Goal: Information Seeking & Learning: Learn about a topic

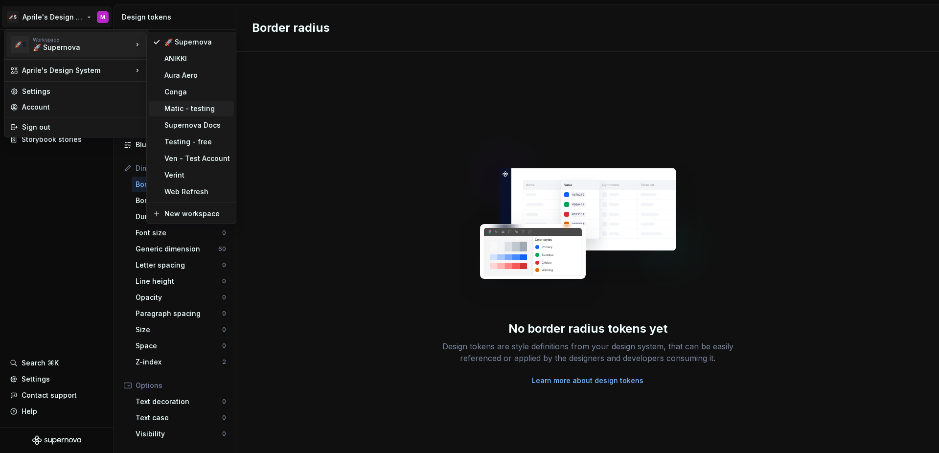
click at [171, 110] on div "Matic - testing" at bounding box center [197, 109] width 66 height 10
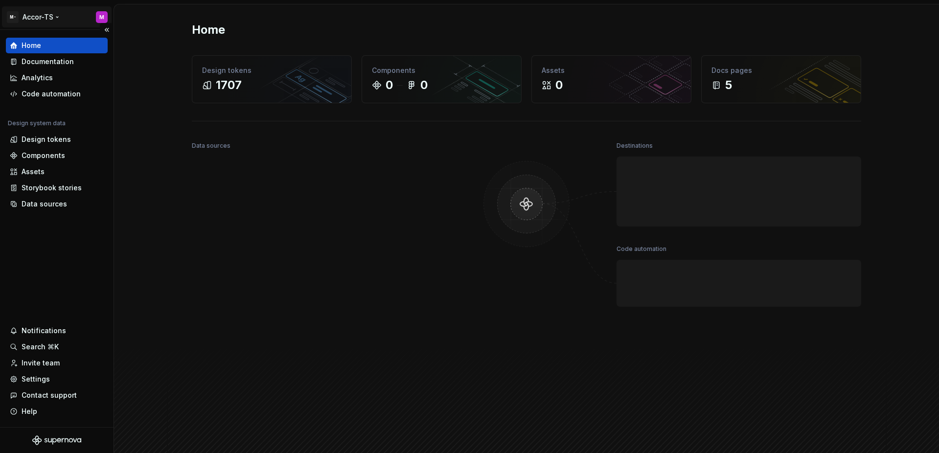
click at [41, 20] on html "M- Accor-TS M Home Documentation Analytics Code automation Design system data D…" at bounding box center [469, 226] width 939 height 453
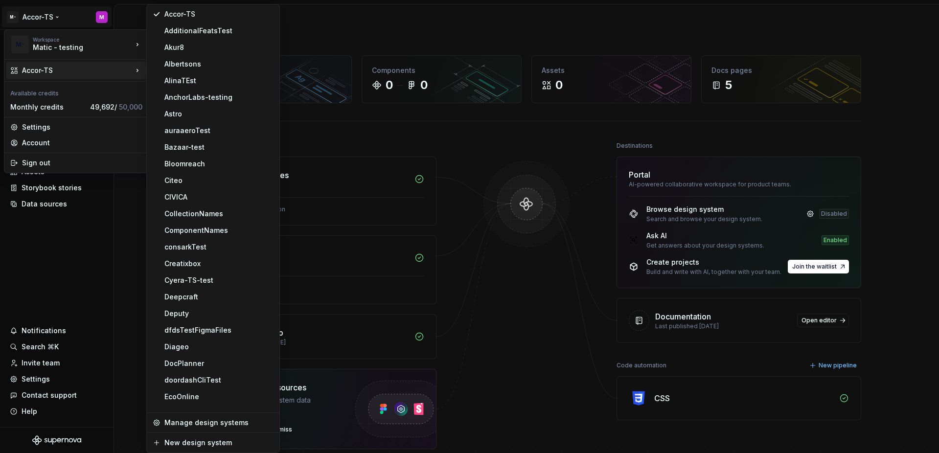
click at [57, 68] on div "Accor-TS" at bounding box center [77, 71] width 111 height 10
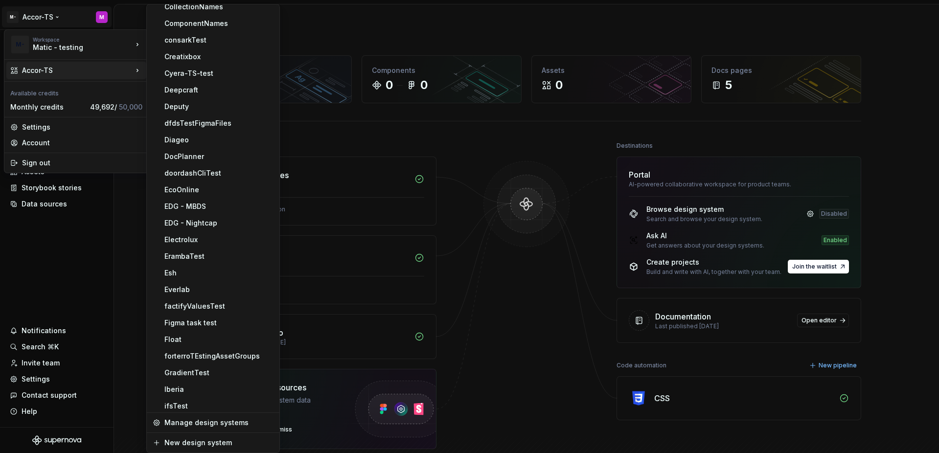
scroll to position [760, 0]
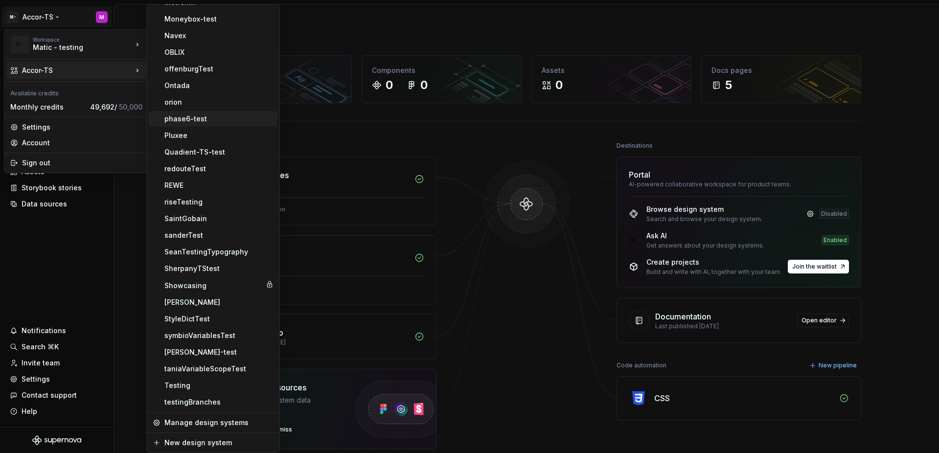
click at [202, 122] on div "phase6-test" at bounding box center [218, 119] width 109 height 10
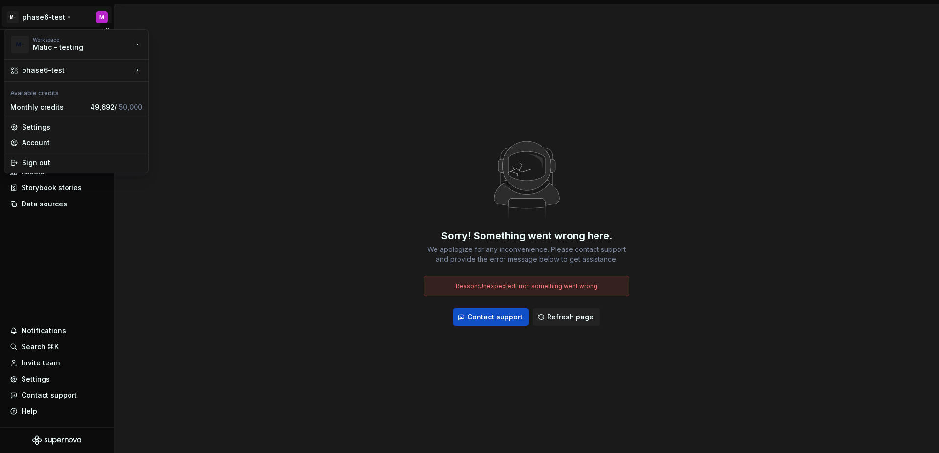
click at [29, 20] on html "M- phase6-test M Home Documentation Analytics Code automation Design system dat…" at bounding box center [469, 226] width 939 height 453
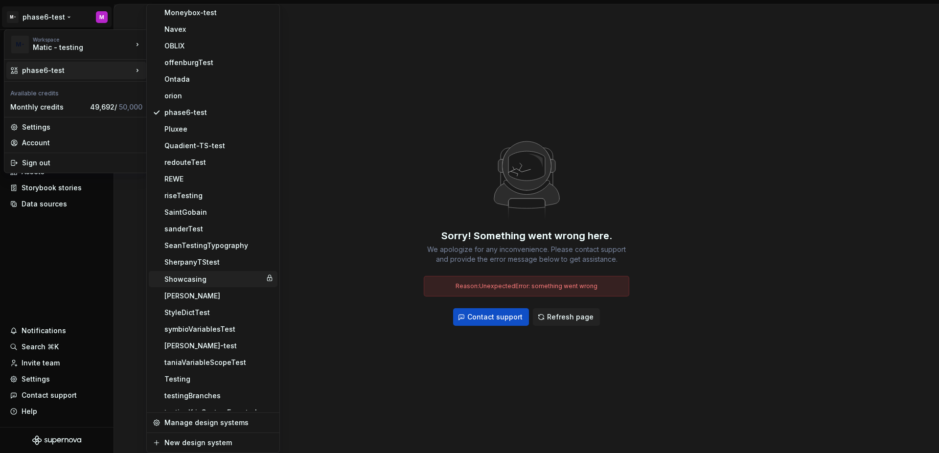
scroll to position [760, 0]
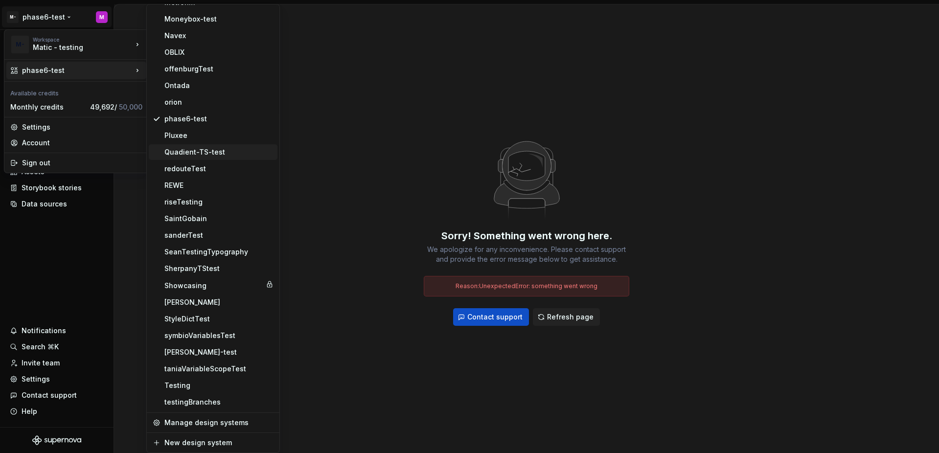
click at [206, 151] on div "Quadient-TS-test" at bounding box center [218, 152] width 109 height 10
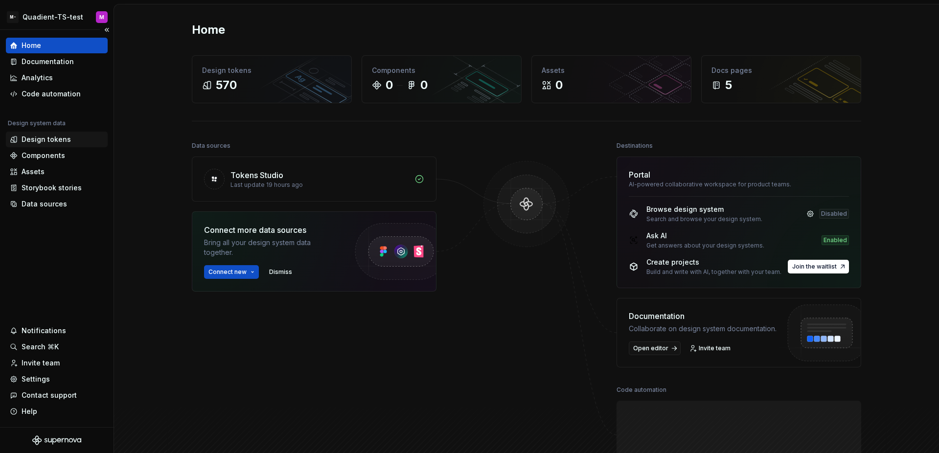
click at [61, 142] on div "Design tokens" at bounding box center [46, 140] width 49 height 10
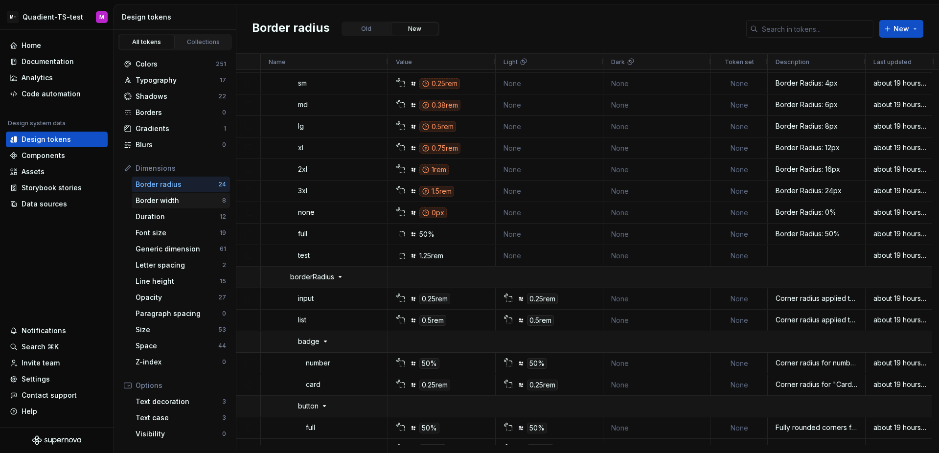
click at [185, 201] on div "Border width" at bounding box center [179, 201] width 87 height 10
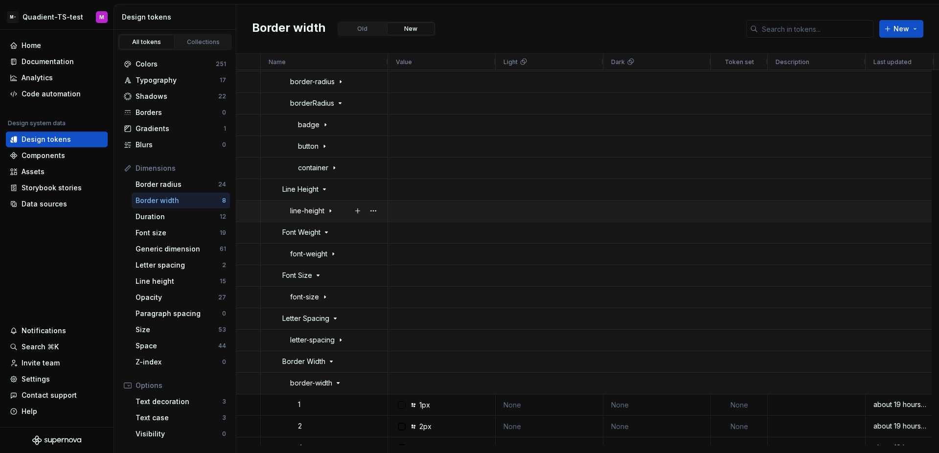
scroll to position [1655, 0]
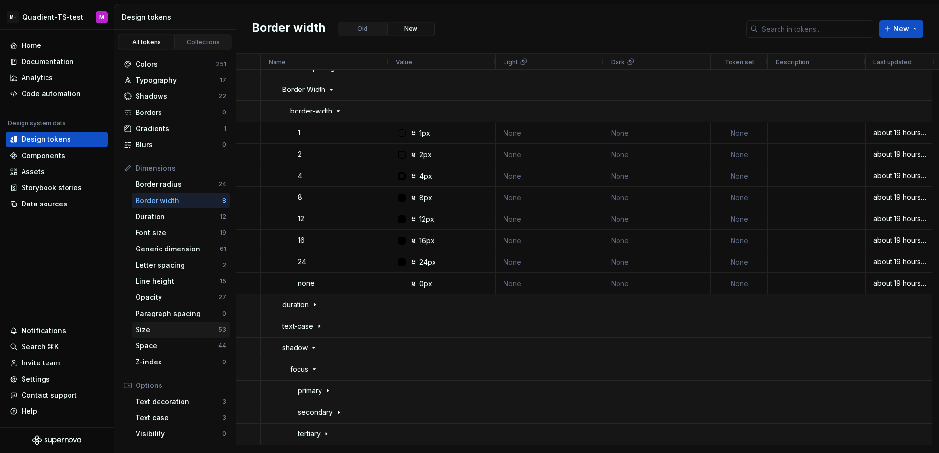
click at [171, 326] on div "Size" at bounding box center [177, 330] width 83 height 10
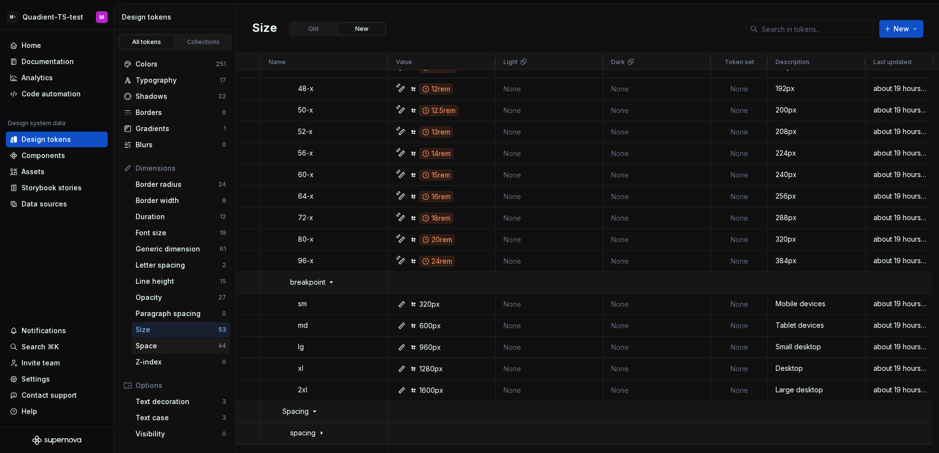
click at [166, 339] on div "Space 44" at bounding box center [181, 346] width 98 height 16
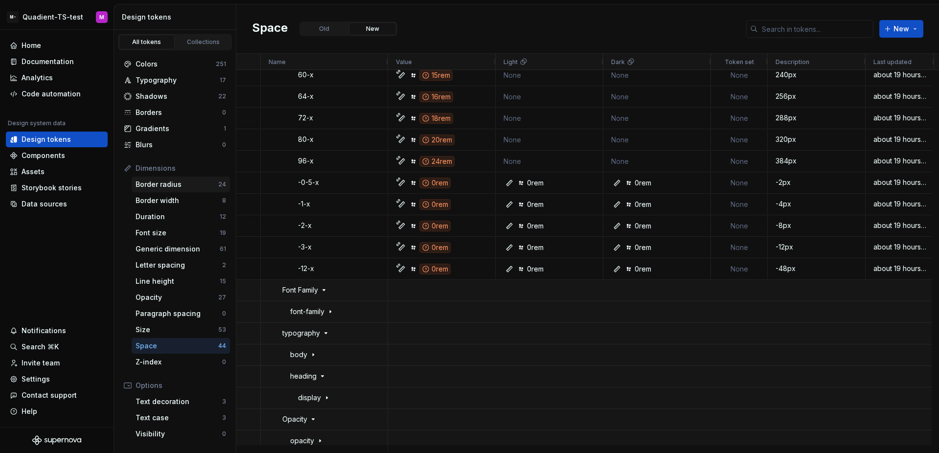
click at [184, 190] on div "Border radius 24" at bounding box center [181, 185] width 98 height 16
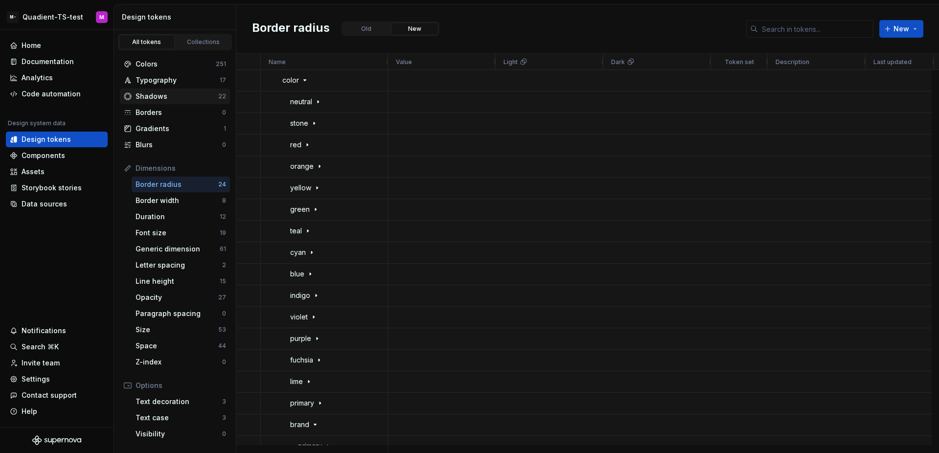
click at [177, 99] on div "Shadows" at bounding box center [177, 96] width 83 height 10
click at [178, 186] on div "Border radius" at bounding box center [177, 185] width 83 height 10
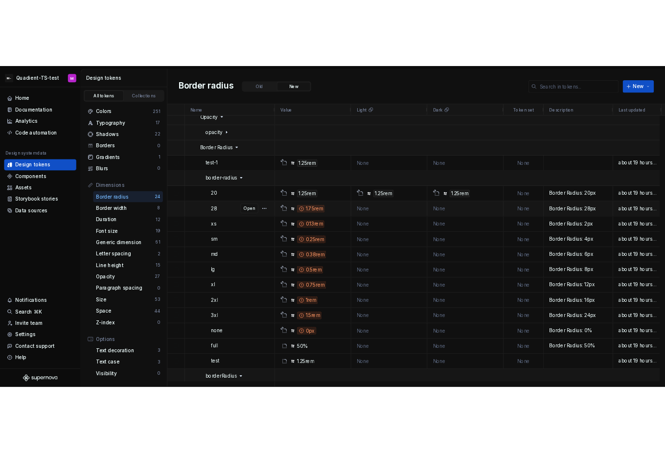
scroll to position [1392, 0]
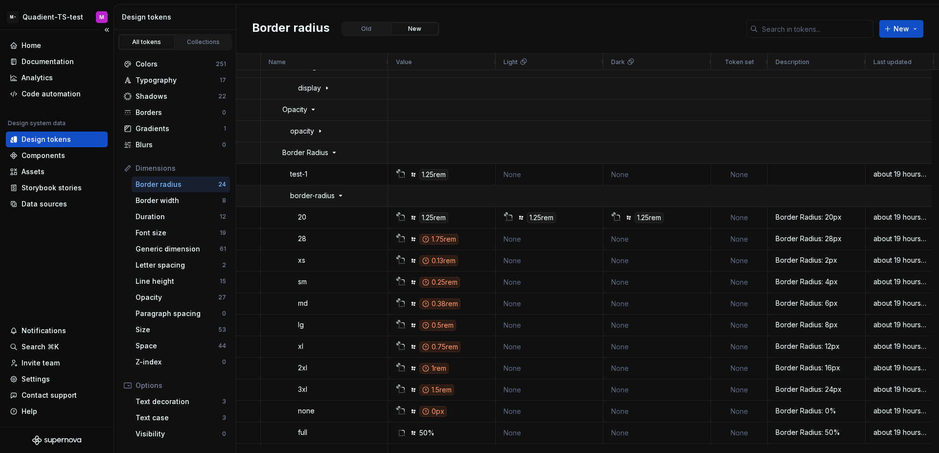
click at [34, 254] on div "Home Documentation Analytics Code automation Design system data Design tokens C…" at bounding box center [57, 228] width 114 height 397
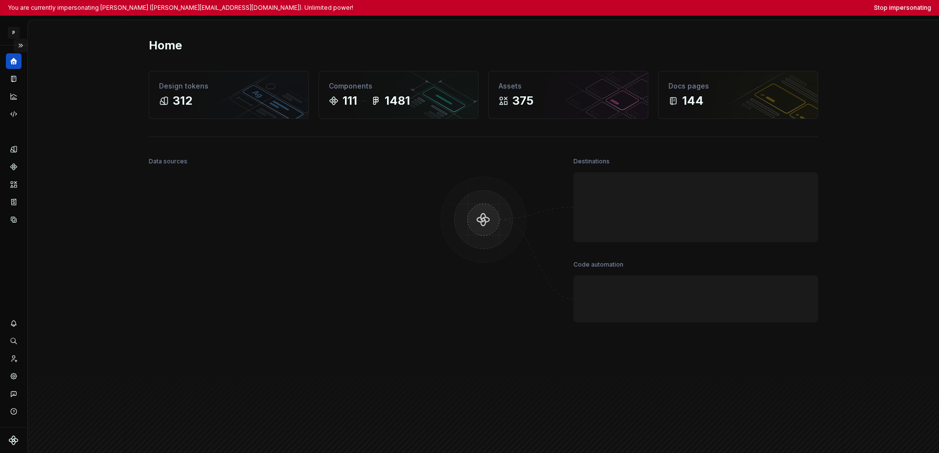
click at [23, 44] on button "Expand sidebar" at bounding box center [21, 46] width 14 height 14
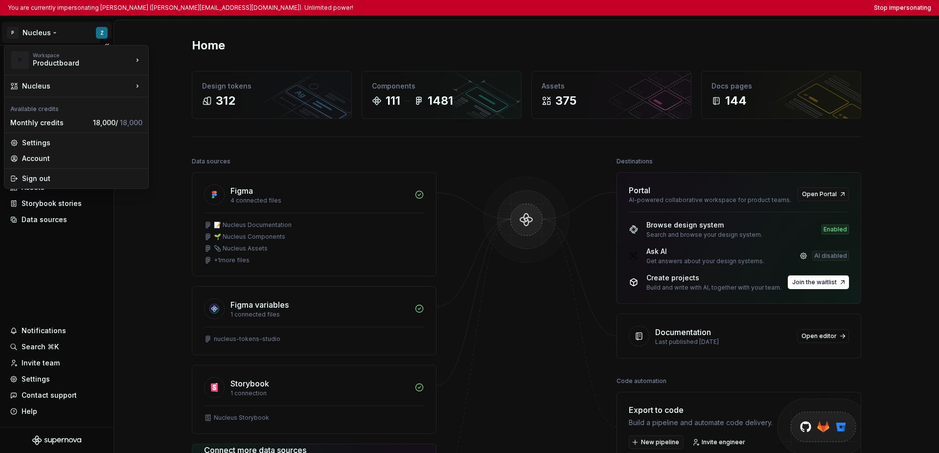
click at [30, 32] on html "You are currently impersonating Zdenek (zdenek@productboard.com). Unlimited pow…" at bounding box center [469, 226] width 939 height 453
click at [37, 279] on html "You are currently impersonating Zdenek (zdenek@productboard.com). Unlimited pow…" at bounding box center [469, 226] width 939 height 453
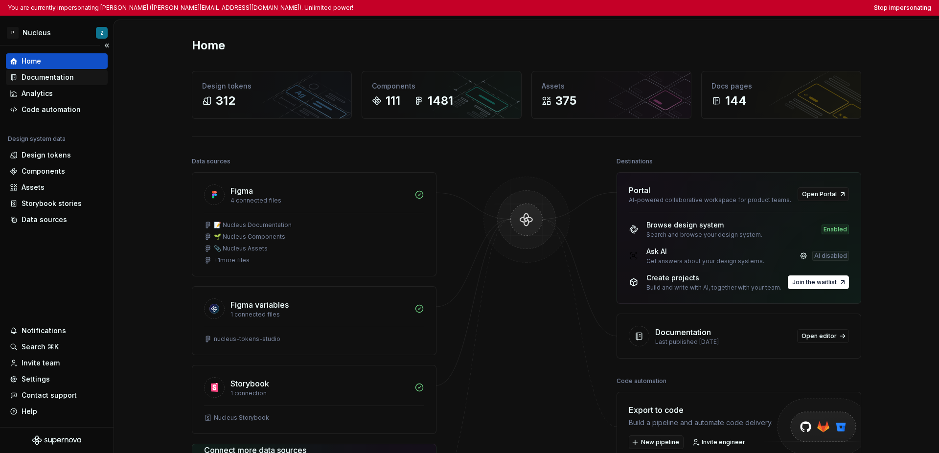
click at [55, 80] on div "Documentation" at bounding box center [48, 77] width 52 height 10
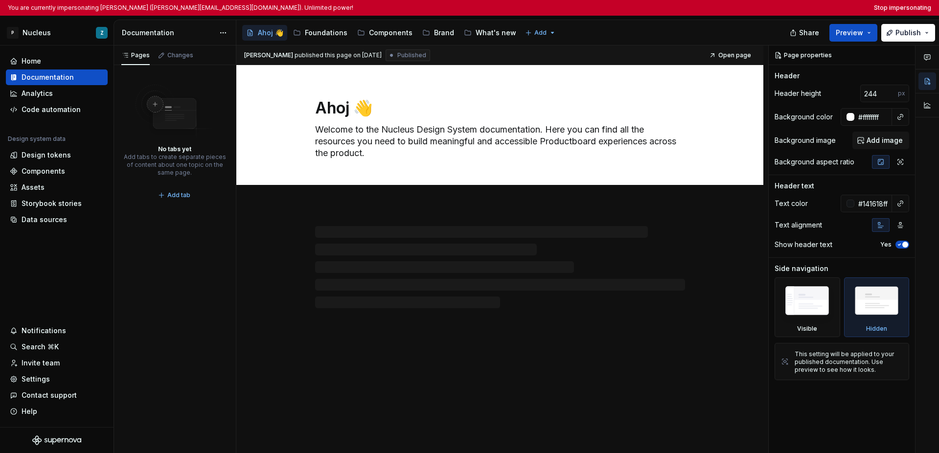
type textarea "*"
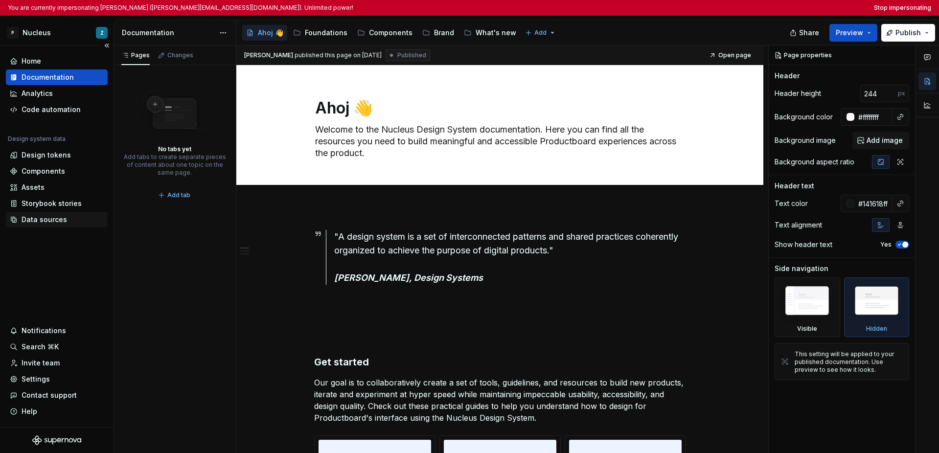
click at [36, 219] on div "Data sources" at bounding box center [45, 220] width 46 height 10
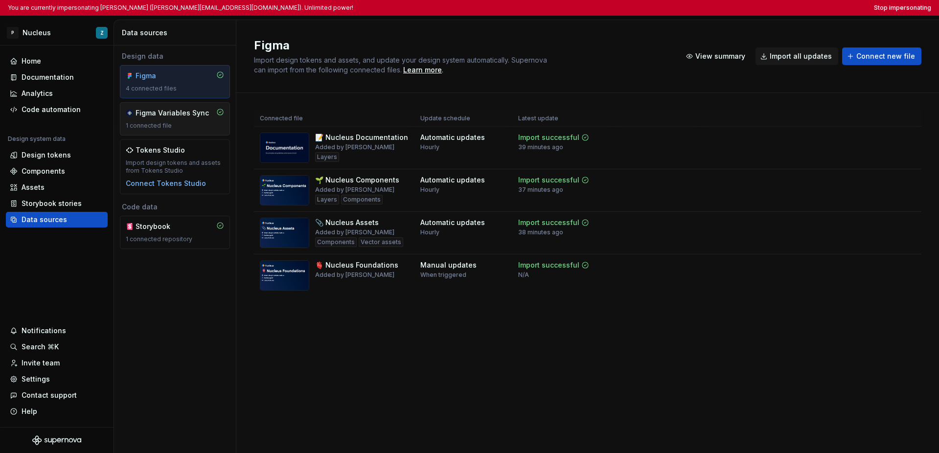
click at [178, 124] on div "1 connected file" at bounding box center [175, 126] width 98 height 8
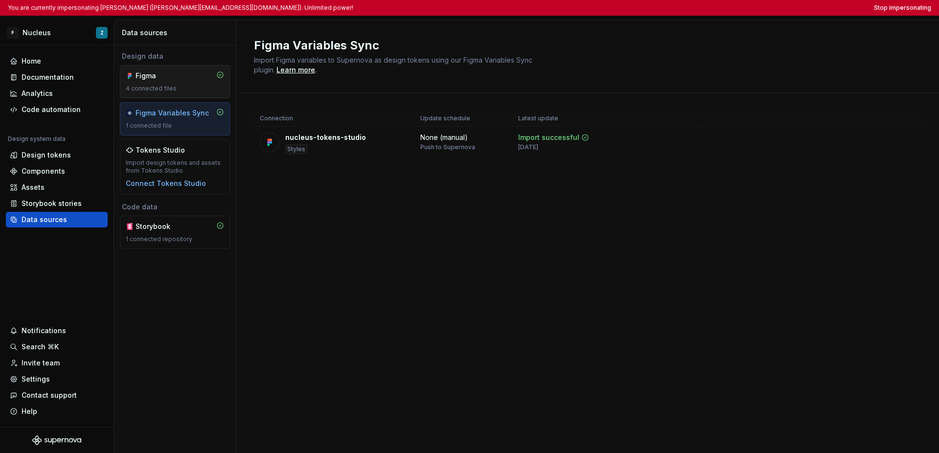
click at [175, 87] on div "4 connected files" at bounding box center [175, 89] width 98 height 8
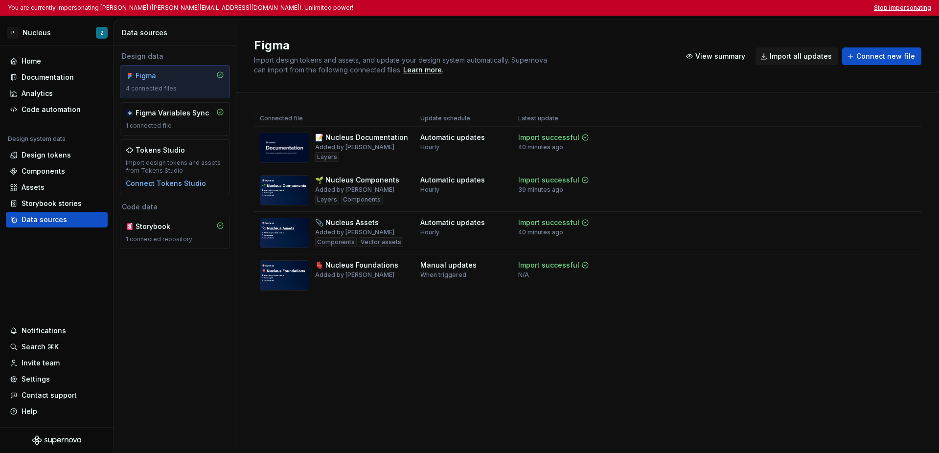
click at [664, 9] on button "Stop impersonating" at bounding box center [902, 8] width 57 height 8
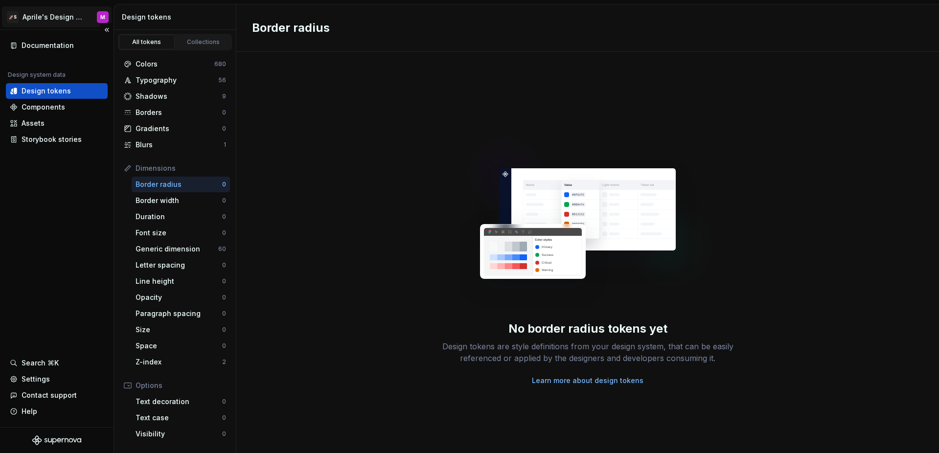
click at [43, 17] on html "🚀S Aprile's Design System M Documentation Design system data Design tokens Comp…" at bounding box center [469, 226] width 939 height 453
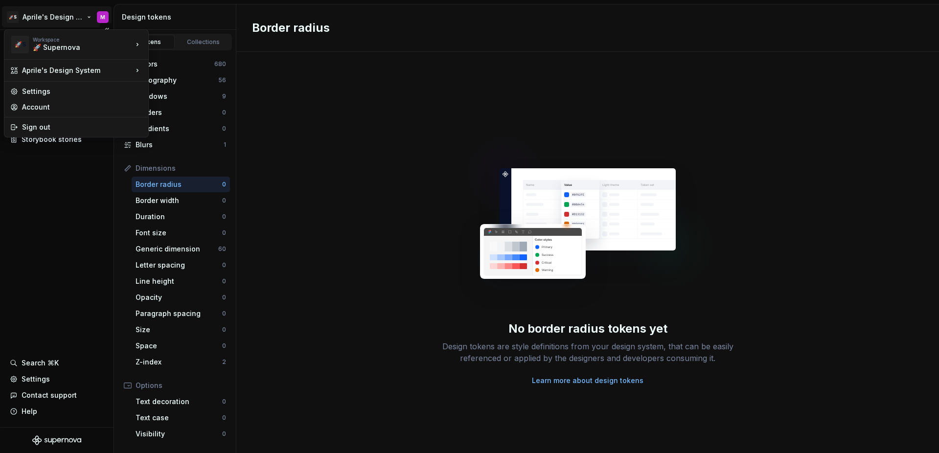
click at [43, 17] on html "🚀S Aprile's Design System M Documentation Design system data Design tokens Comp…" at bounding box center [469, 226] width 939 height 453
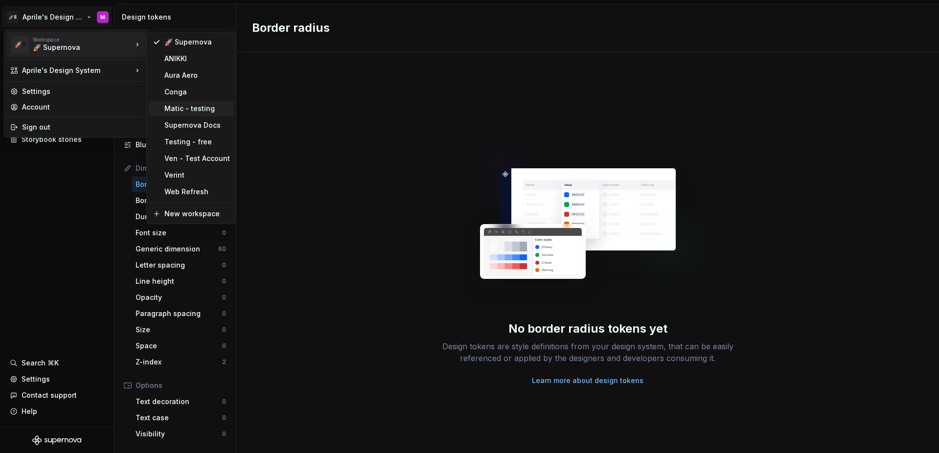
click at [168, 109] on div "Matic - testing" at bounding box center [197, 109] width 66 height 10
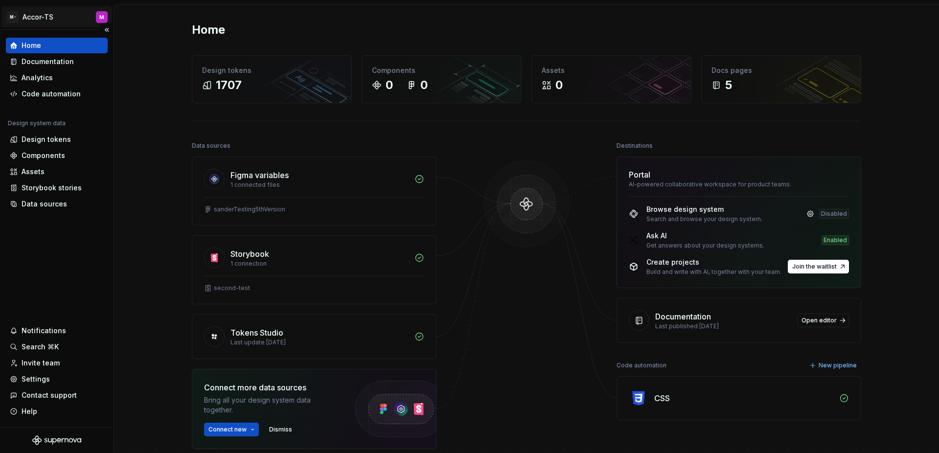
click at [51, 22] on html "M- Accor-TS M Home Documentation Analytics Code automation Design system data D…" at bounding box center [469, 226] width 939 height 453
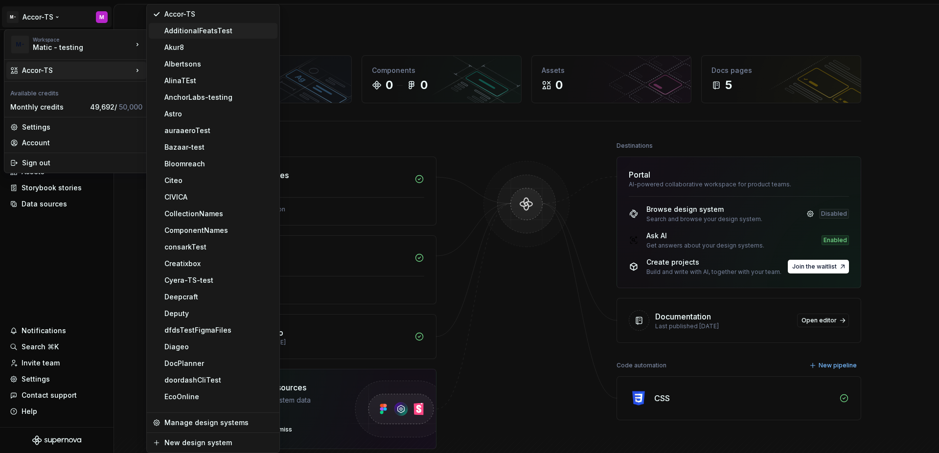
click at [195, 33] on div "AdditionalFeatsTest" at bounding box center [218, 31] width 109 height 10
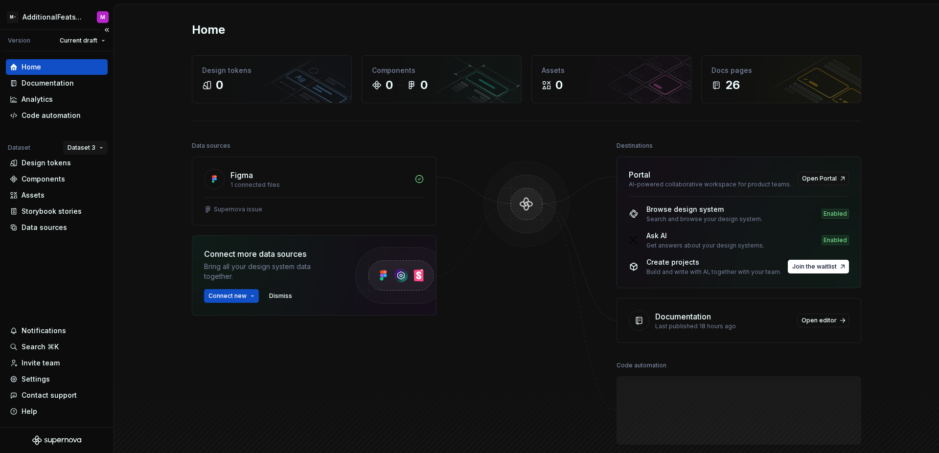
click at [80, 149] on html "M- AdditionalFeatsTest M Version Current draft Home Documentation Analytics Cod…" at bounding box center [469, 226] width 939 height 453
click at [96, 167] on div "Dataset 1" at bounding box center [114, 167] width 64 height 10
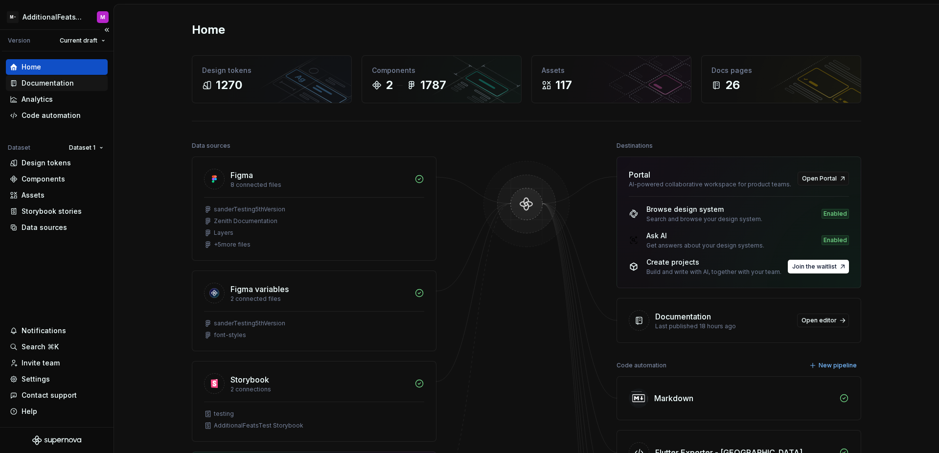
click at [55, 82] on div "Documentation" at bounding box center [48, 83] width 52 height 10
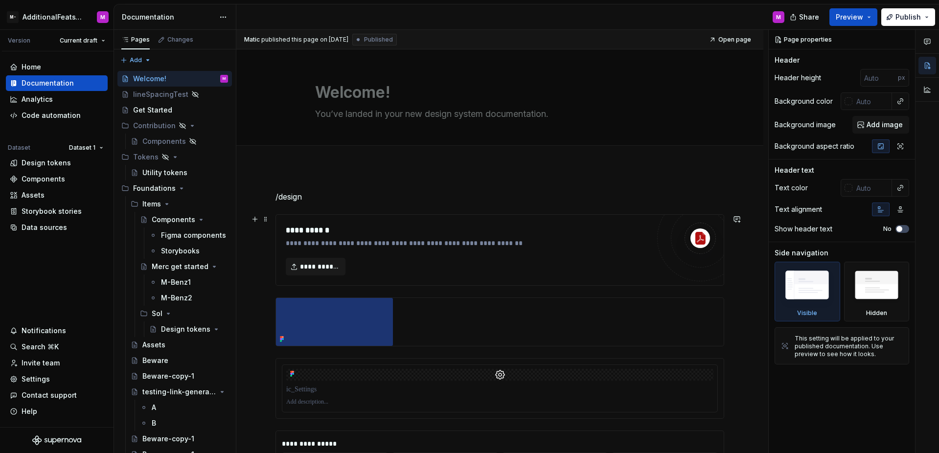
scroll to position [6, 0]
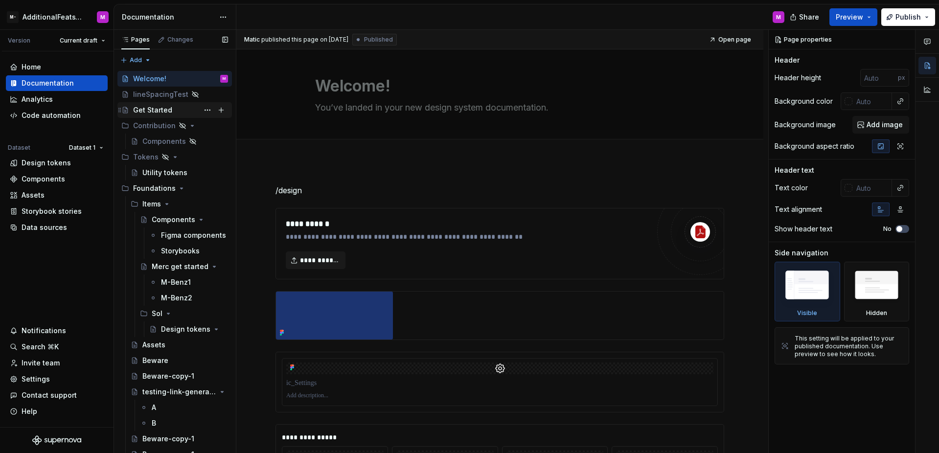
click at [169, 114] on div "Get Started" at bounding box center [152, 110] width 39 height 10
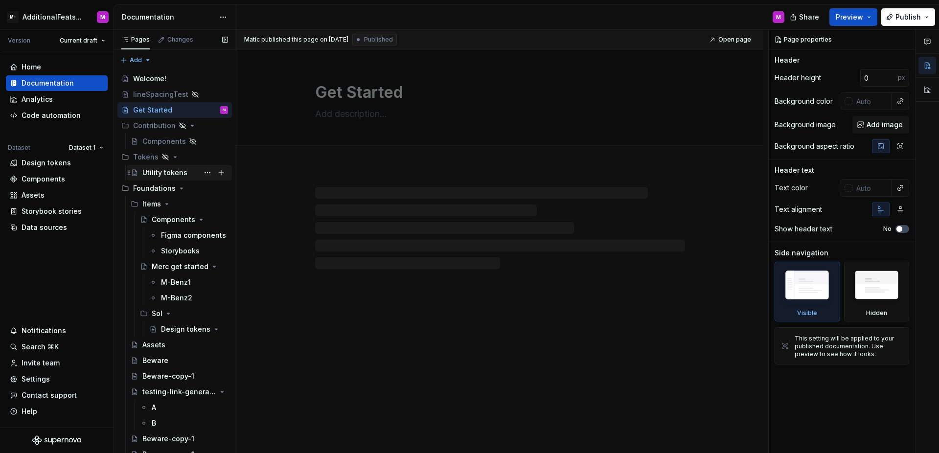
click at [168, 175] on div "Utility tokens" at bounding box center [164, 173] width 45 height 10
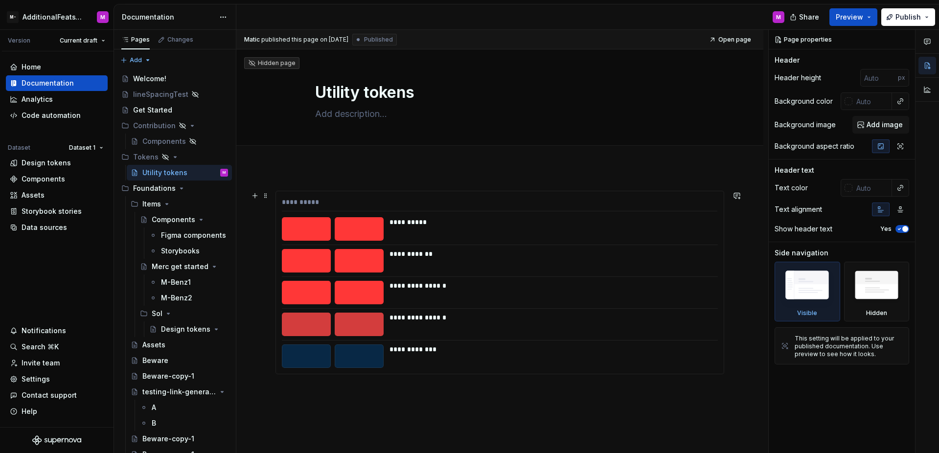
click at [554, 256] on div "**********" at bounding box center [550, 254] width 322 height 10
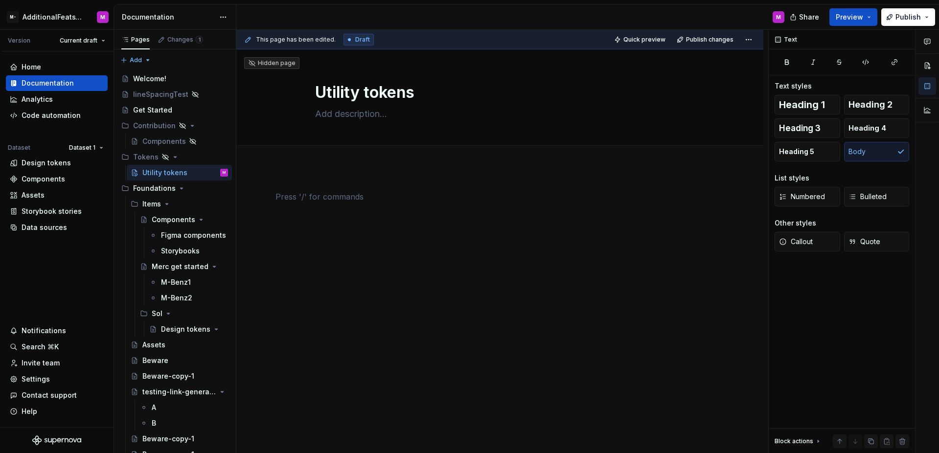
click at [560, 236] on div at bounding box center [499, 215] width 449 height 49
type textarea "*"
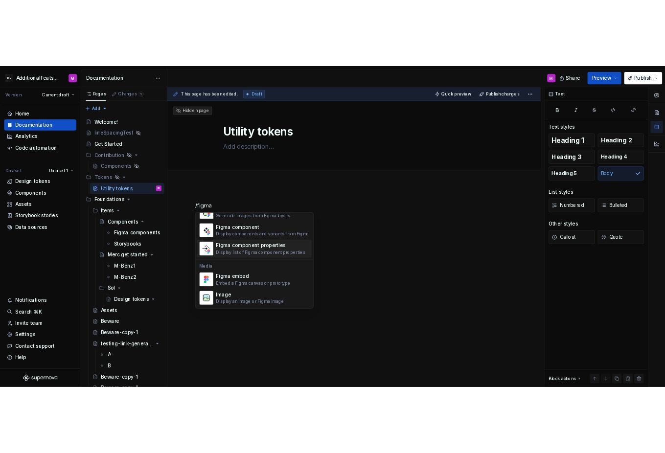
scroll to position [10, 0]
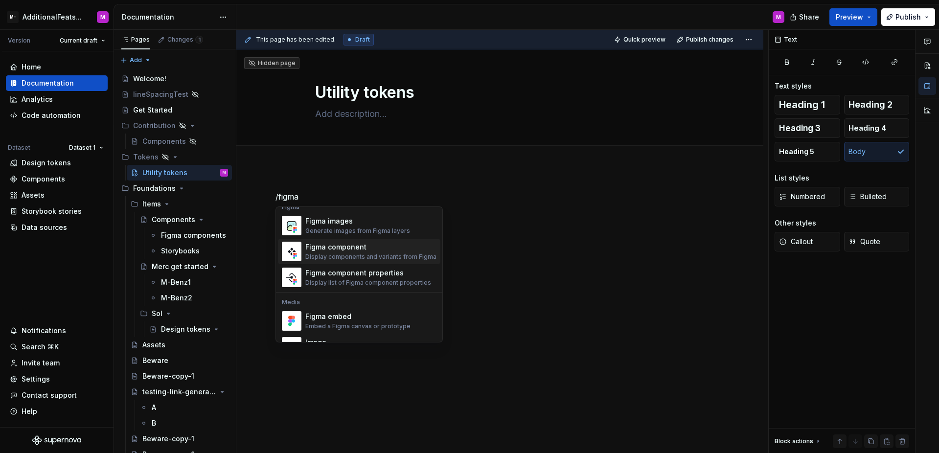
click at [386, 253] on div "Display components and variants from Figma" at bounding box center [370, 257] width 131 height 8
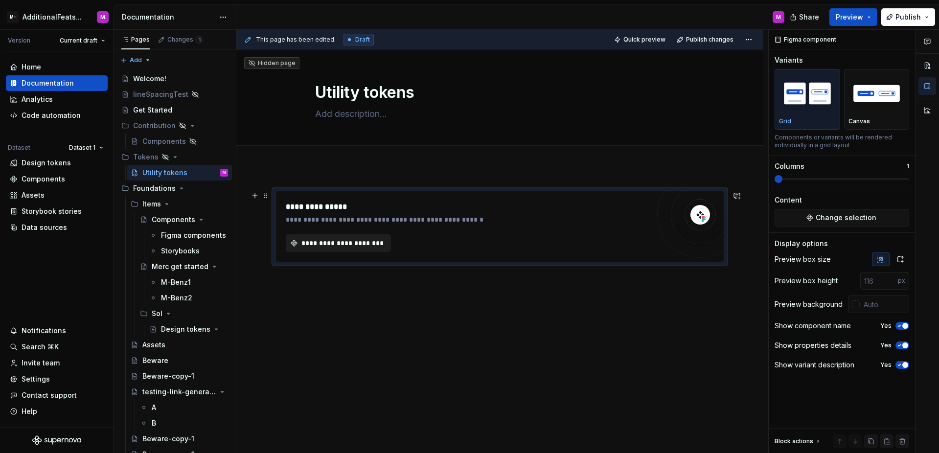
click at [363, 246] on span "**********" at bounding box center [342, 243] width 85 height 10
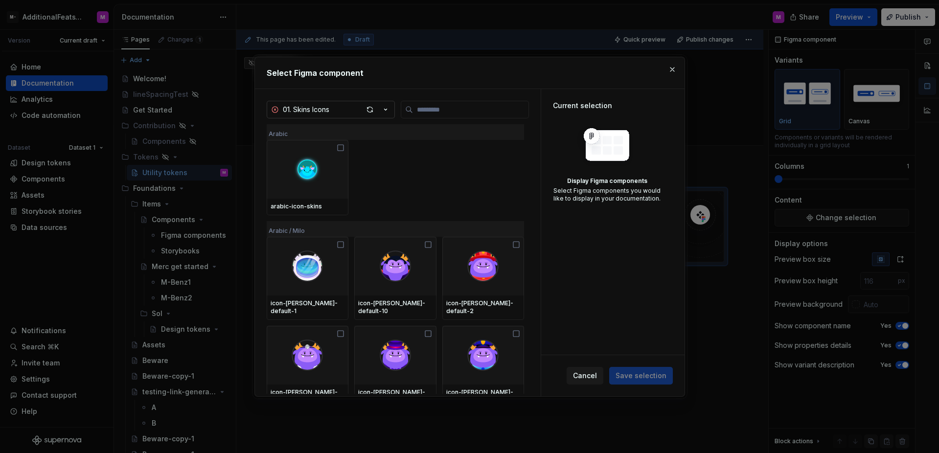
click at [388, 111] on icon "button" at bounding box center [386, 110] width 10 height 10
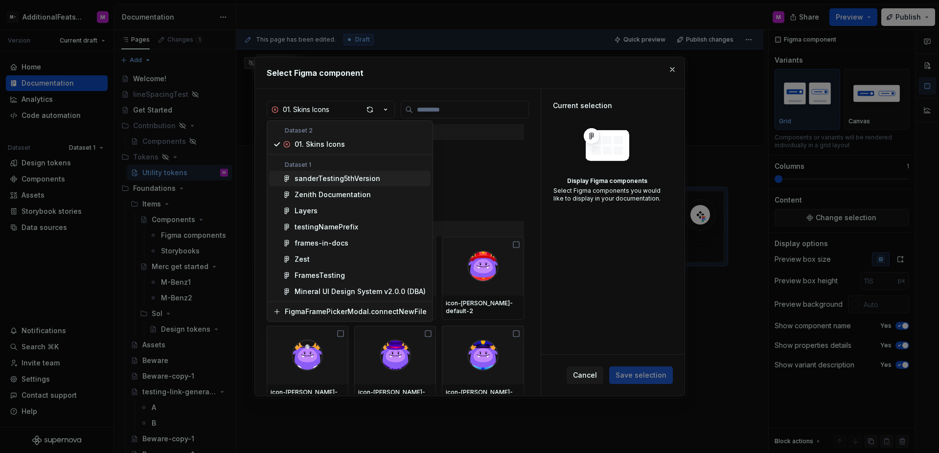
click at [359, 183] on div "sanderTesting5thVersion" at bounding box center [338, 179] width 86 height 10
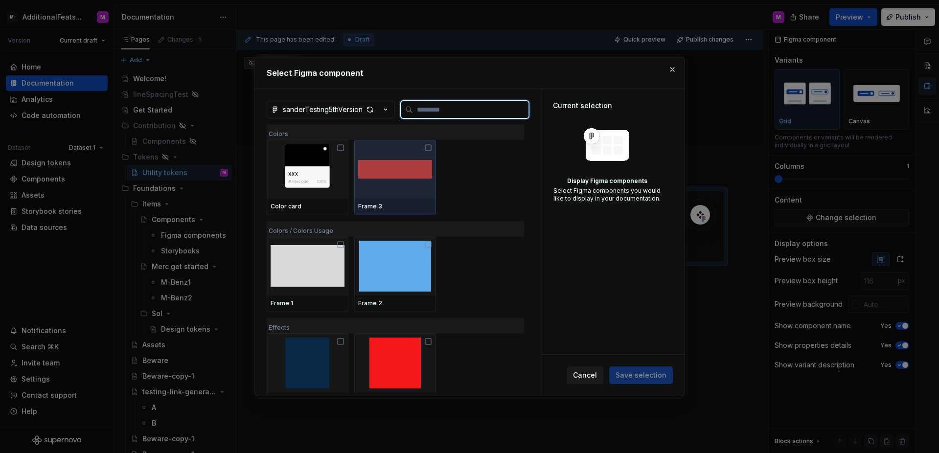
click at [387, 184] on img at bounding box center [395, 169] width 74 height 51
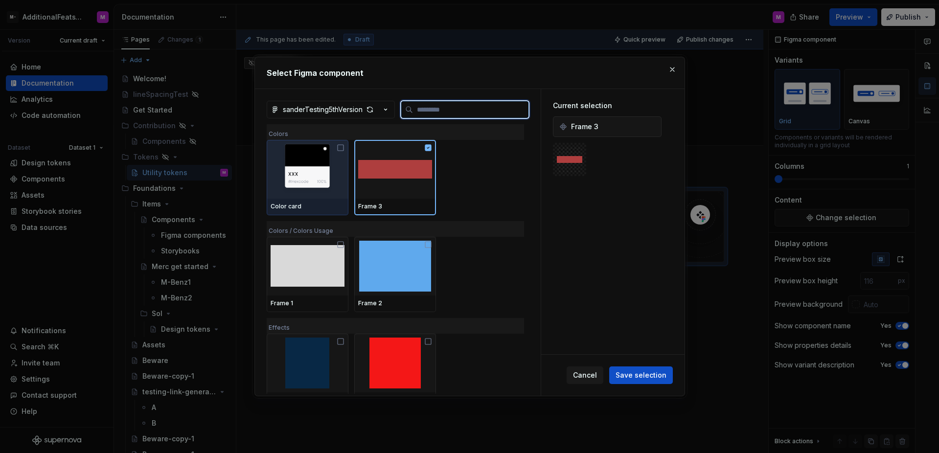
click at [313, 195] on div at bounding box center [308, 169] width 82 height 59
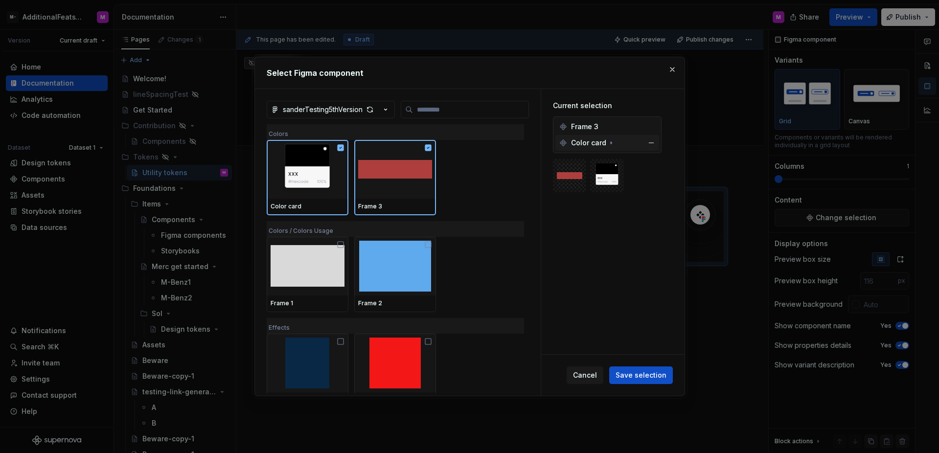
click at [638, 144] on div "Color card" at bounding box center [607, 143] width 104 height 16
click at [620, 130] on div "Frame 3" at bounding box center [607, 127] width 104 height 16
click at [645, 126] on button "button" at bounding box center [651, 127] width 14 height 14
click at [650, 144] on icon "button" at bounding box center [646, 143] width 10 height 10
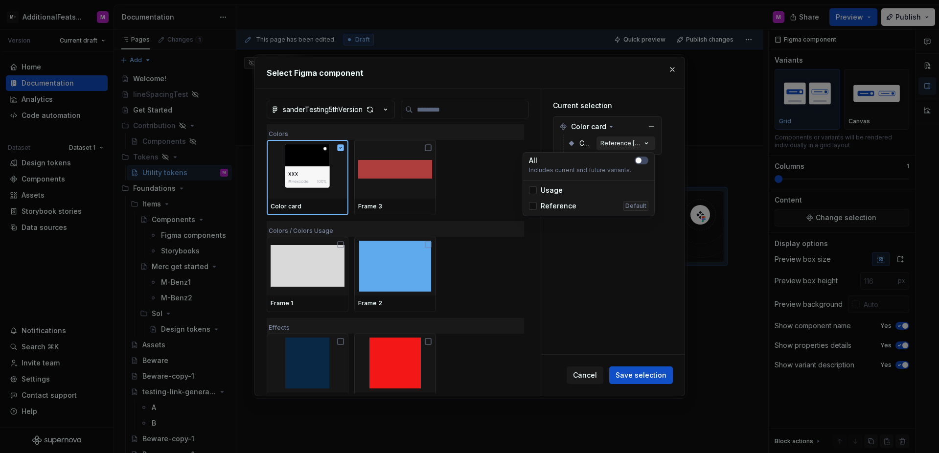
click at [650, 144] on icon "button" at bounding box center [646, 143] width 10 height 10
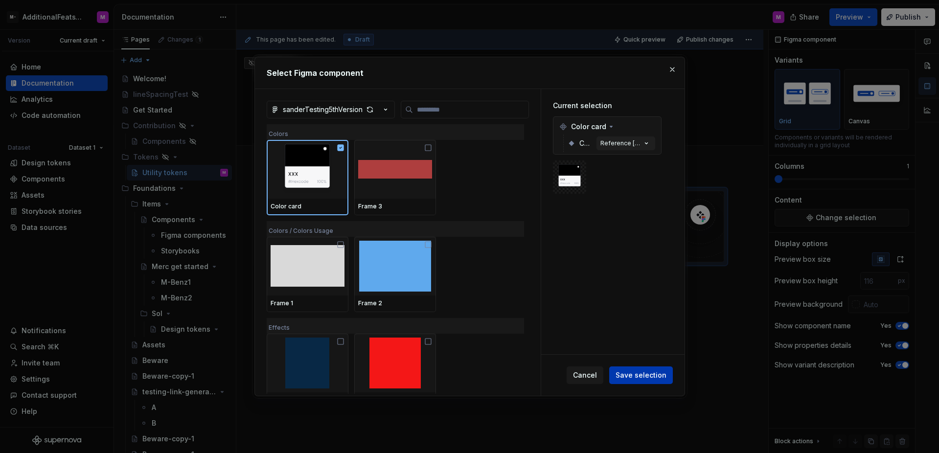
click at [661, 378] on span "Save selection" at bounding box center [641, 375] width 51 height 10
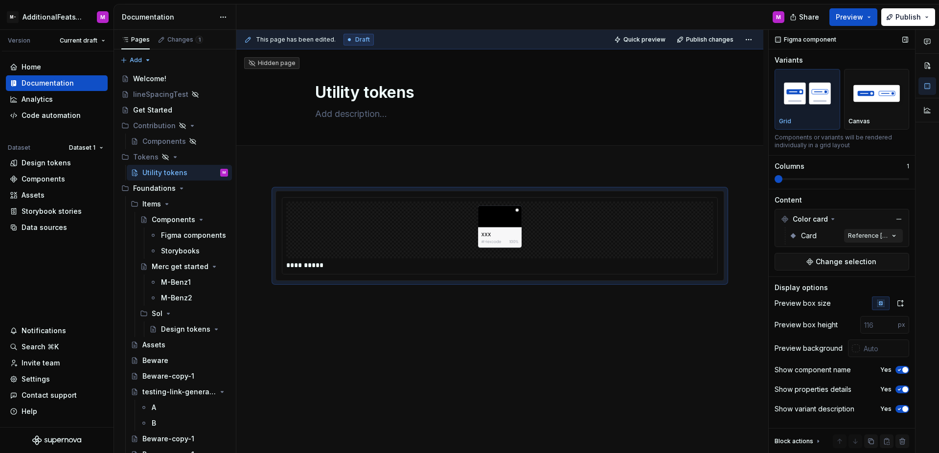
click at [899, 237] on div "Comments Open comments No comments yet Select ‘Comment’ from the block context …" at bounding box center [854, 242] width 170 height 424
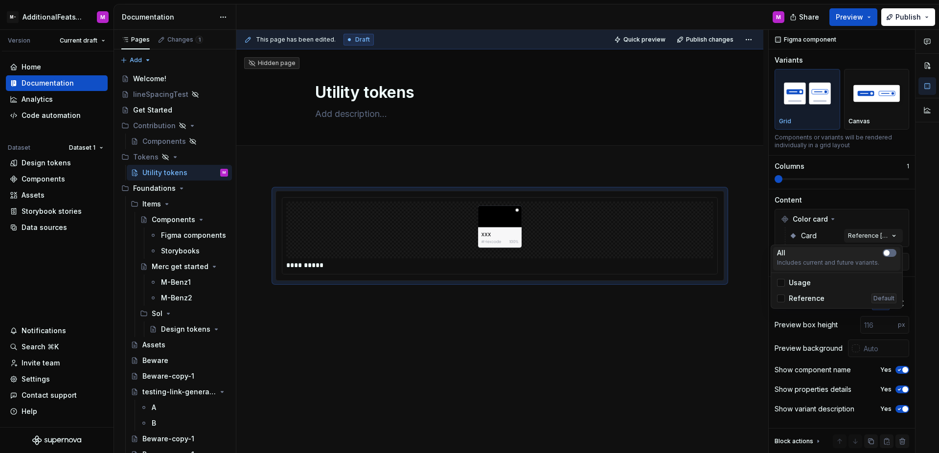
click at [886, 255] on span "button" at bounding box center [887, 253] width 6 height 6
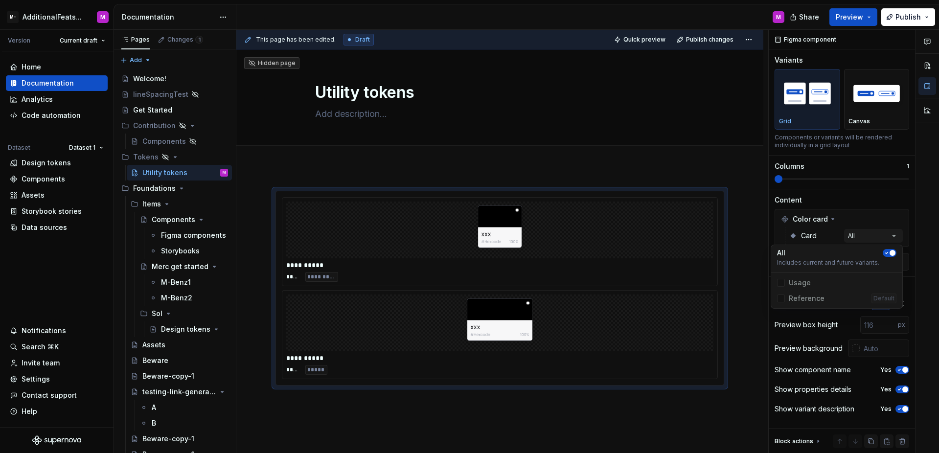
click at [888, 254] on icon "button" at bounding box center [887, 253] width 8 height 6
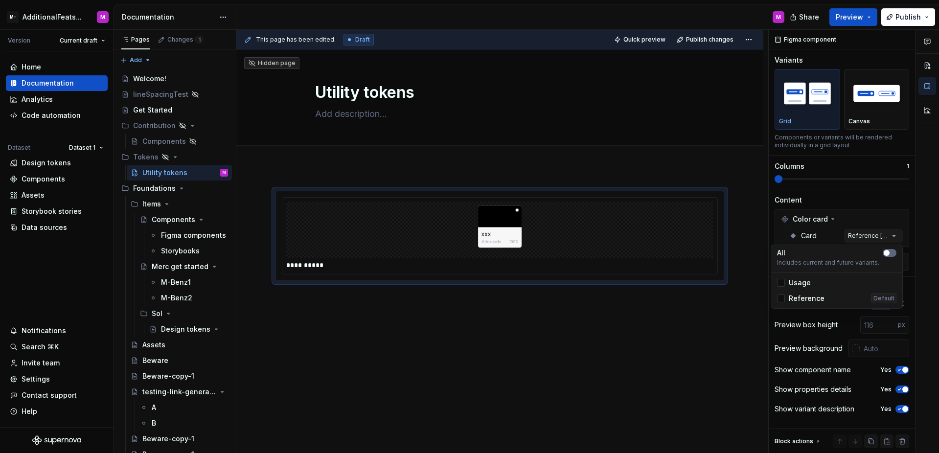
click at [888, 254] on span "button" at bounding box center [887, 253] width 6 height 6
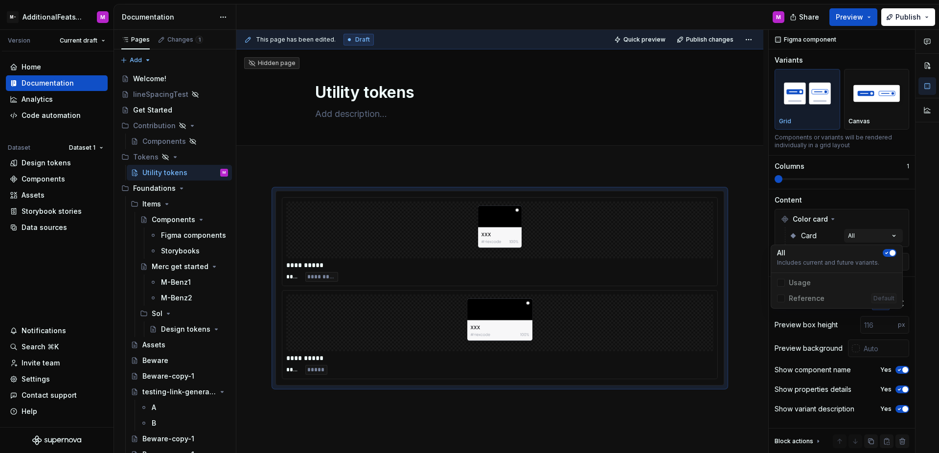
click at [888, 254] on icon "button" at bounding box center [887, 253] width 8 height 6
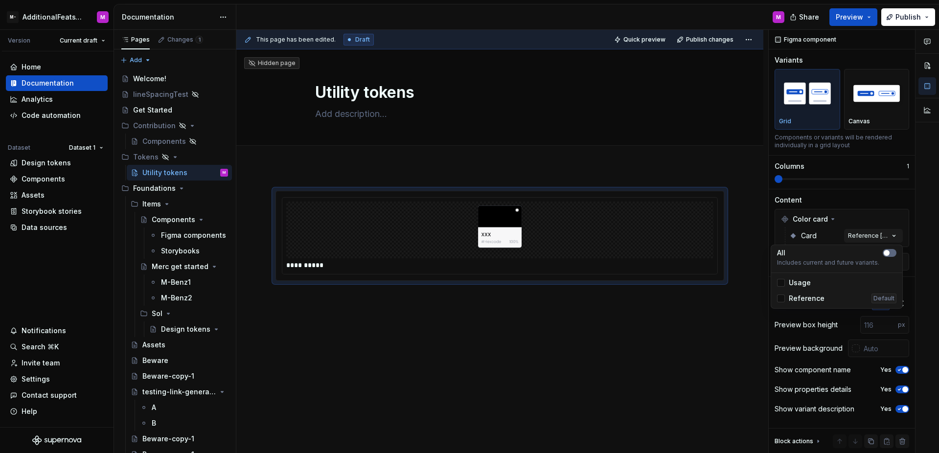
click at [888, 254] on span "button" at bounding box center [887, 253] width 6 height 6
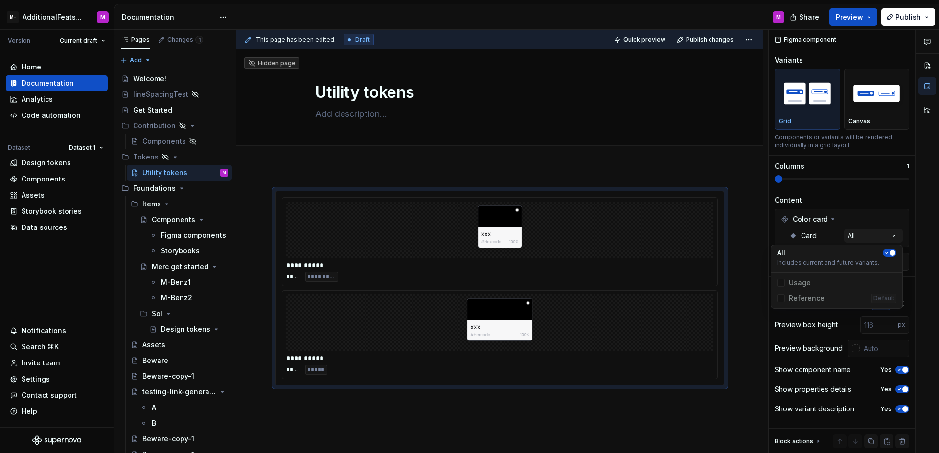
click at [888, 254] on icon "button" at bounding box center [887, 253] width 8 height 6
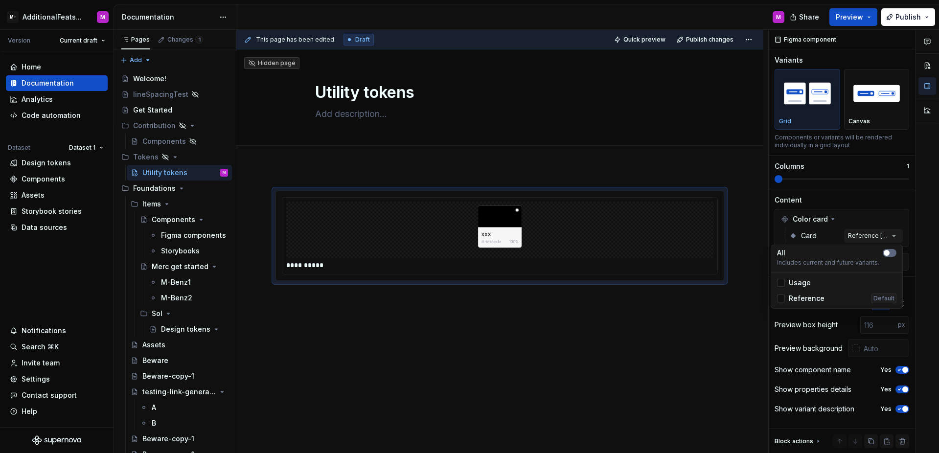
click at [888, 254] on span "button" at bounding box center [887, 253] width 6 height 6
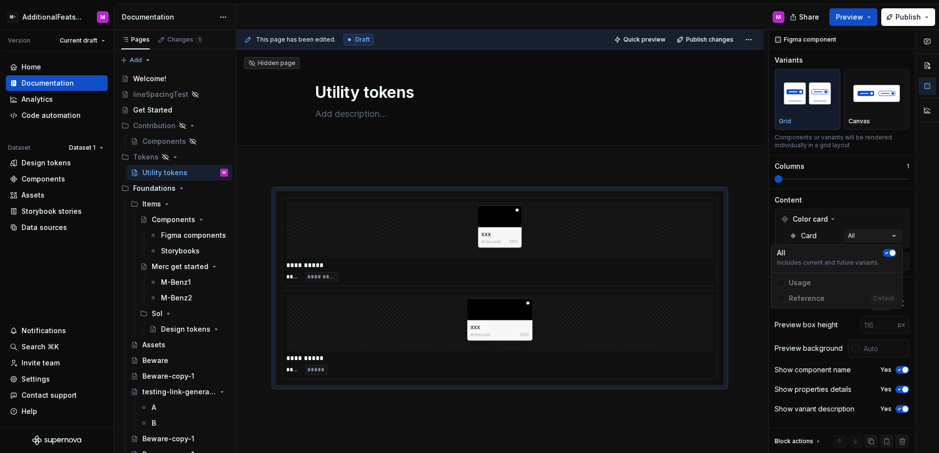
click at [888, 254] on icon "button" at bounding box center [887, 253] width 8 height 6
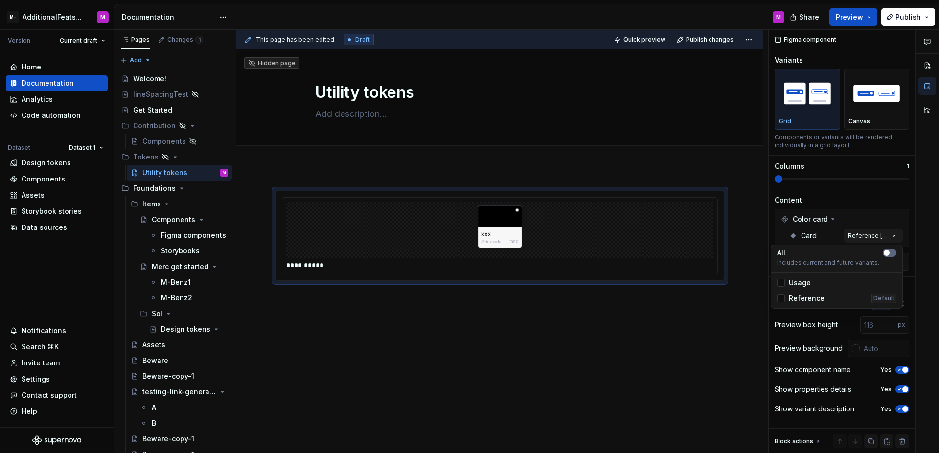
click at [888, 254] on span "button" at bounding box center [887, 253] width 6 height 6
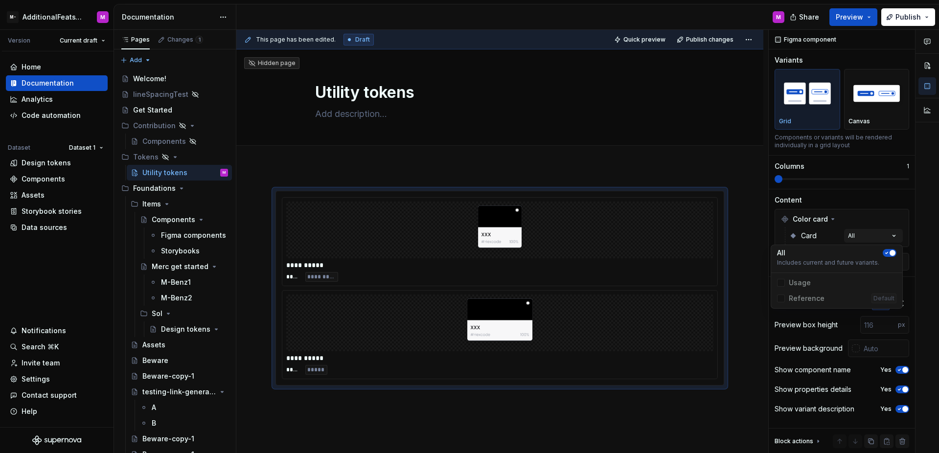
click at [888, 254] on icon "button" at bounding box center [887, 253] width 8 height 6
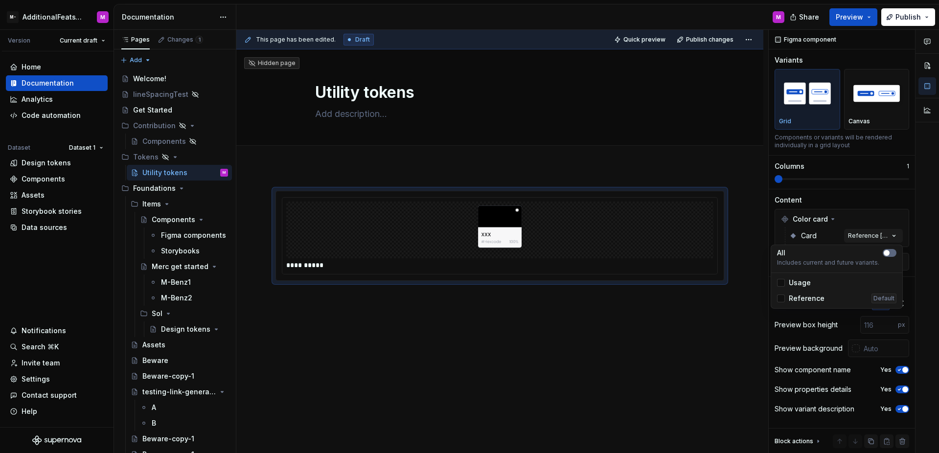
click at [888, 254] on span "button" at bounding box center [887, 253] width 6 height 6
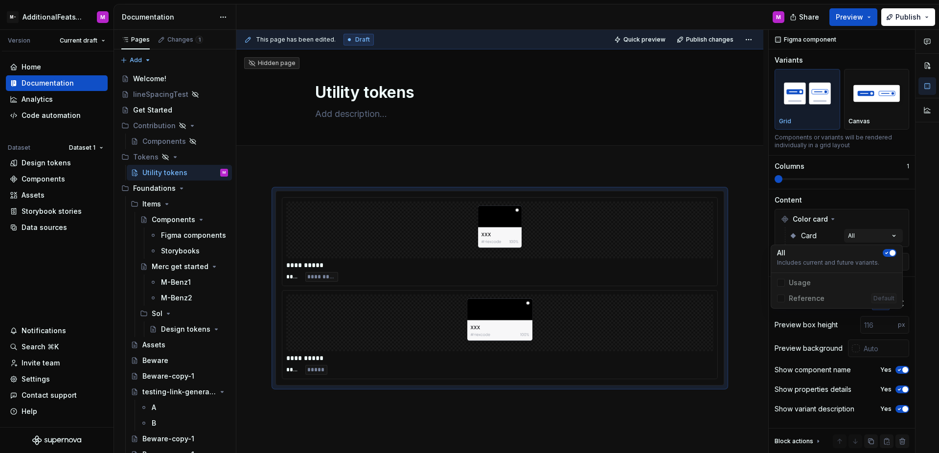
click at [888, 254] on icon "button" at bounding box center [887, 253] width 8 height 6
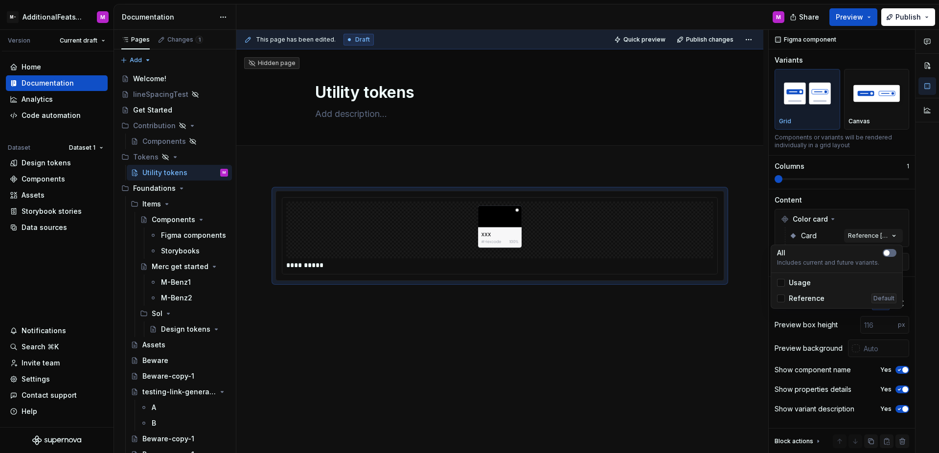
click at [888, 254] on span "button" at bounding box center [887, 253] width 6 height 6
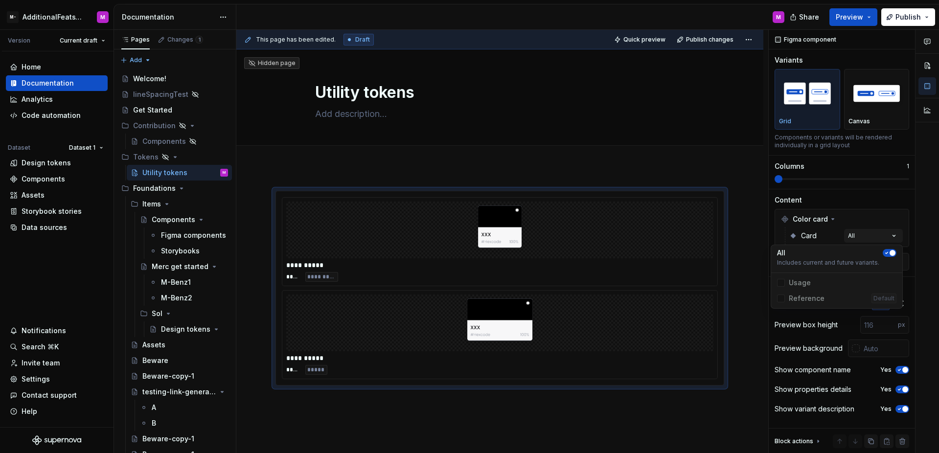
click at [888, 254] on icon "button" at bounding box center [887, 253] width 8 height 6
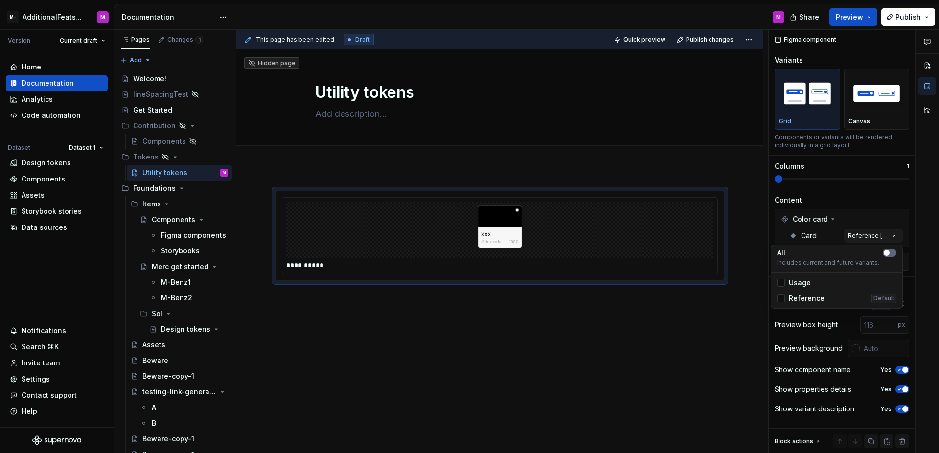
click at [888, 254] on span "button" at bounding box center [887, 253] width 6 height 6
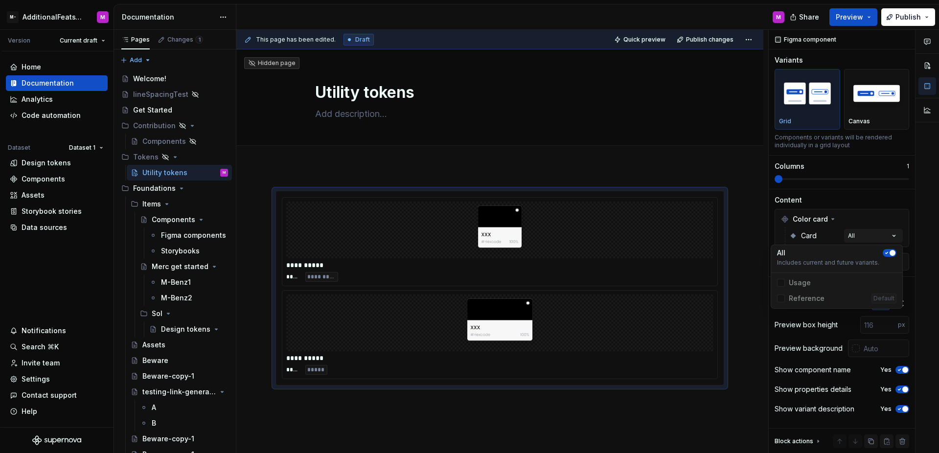
click at [888, 254] on icon "button" at bounding box center [887, 253] width 8 height 6
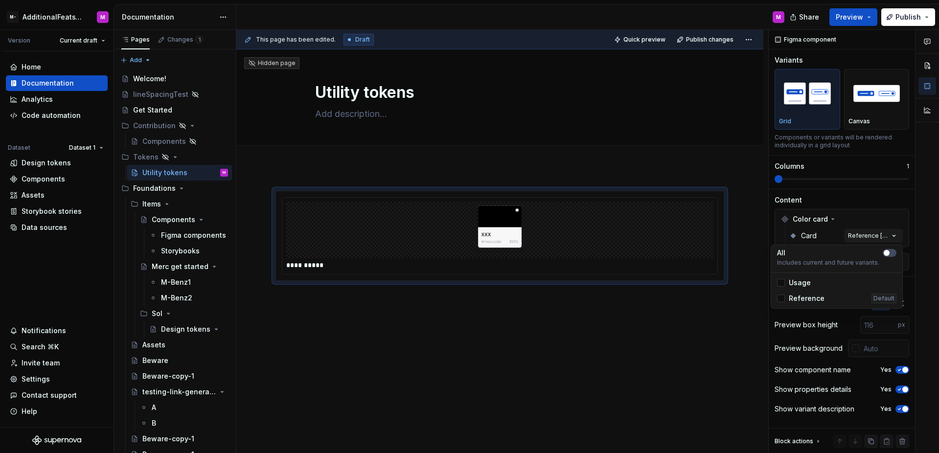
type textarea "*"
click at [72, 250] on html "M- AdditionalFeatsTest M Version Current draft Home Documentation Analytics Cod…" at bounding box center [469, 226] width 939 height 453
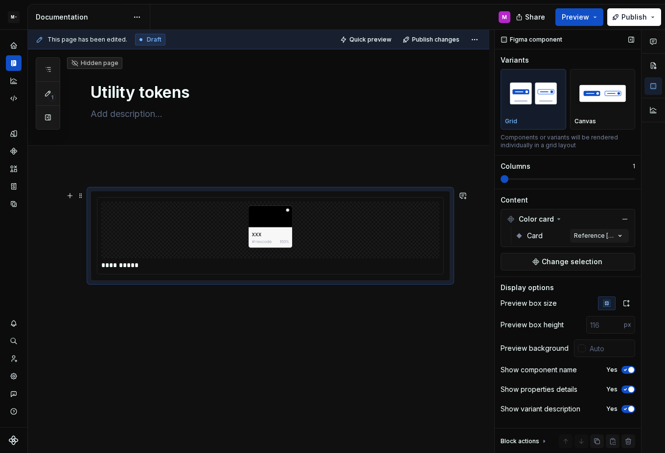
type textarea "*"
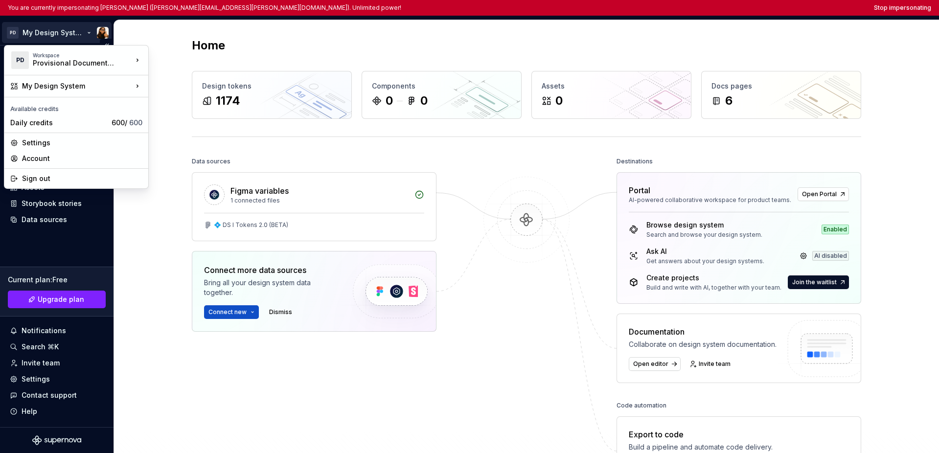
click at [46, 37] on html "You are currently impersonating [PERSON_NAME] ([PERSON_NAME][EMAIL_ADDRESS][PER…" at bounding box center [469, 226] width 939 height 453
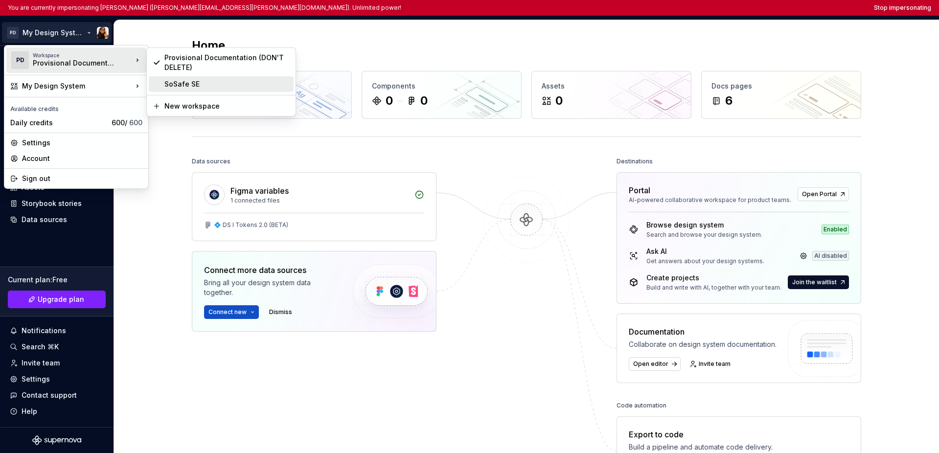
click at [185, 87] on div "SoSafe SE" at bounding box center [226, 84] width 125 height 10
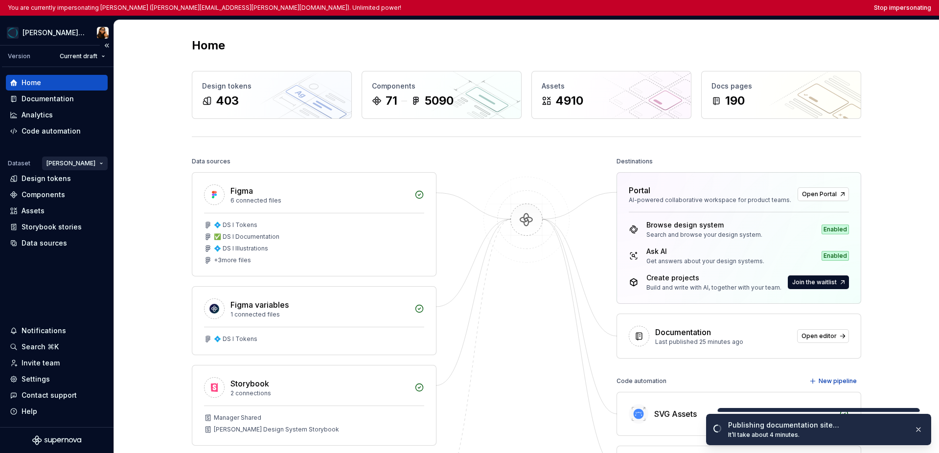
click at [88, 166] on html "You are currently impersonating [PERSON_NAME] ([PERSON_NAME][EMAIL_ADDRESS][PER…" at bounding box center [469, 226] width 939 height 453
click at [77, 289] on html "You are currently impersonating Marta (marta.conde-dieguez@sosafe.de). Unlimite…" at bounding box center [469, 226] width 939 height 453
click at [64, 105] on div "Documentation" at bounding box center [57, 99] width 102 height 16
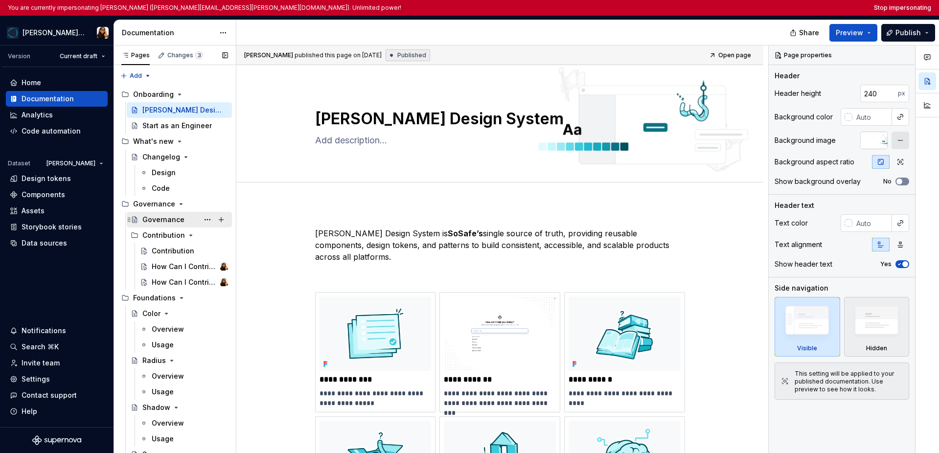
click at [160, 222] on div "Governance" at bounding box center [163, 220] width 42 height 10
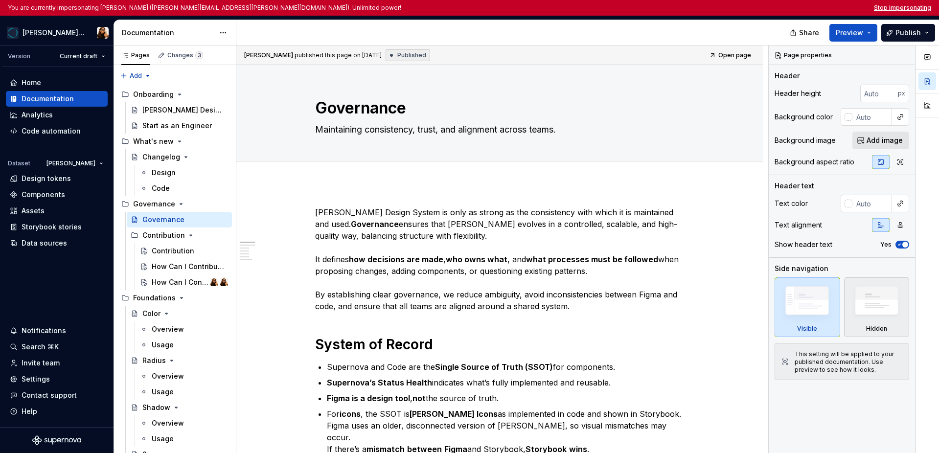
click at [664, 6] on button "Stop impersonating" at bounding box center [902, 8] width 57 height 8
type textarea "*"
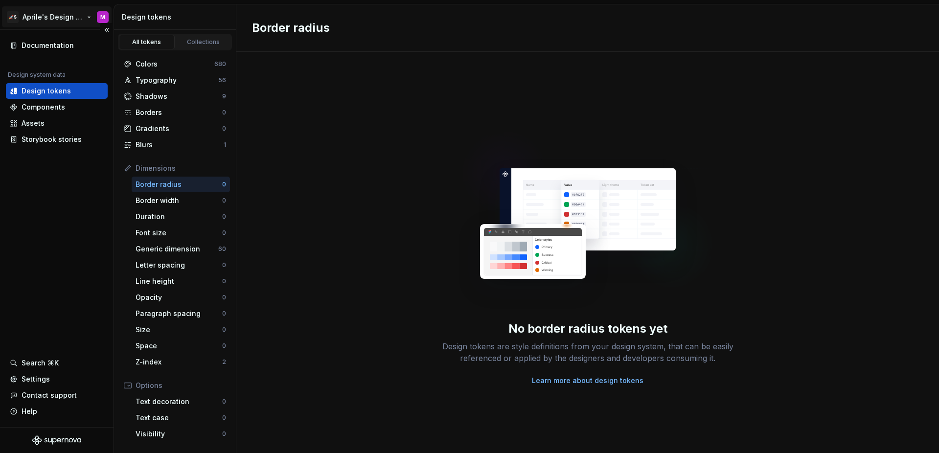
click at [49, 14] on html "🚀S Aprile's Design System M Documentation Design system data Design tokens Comp…" at bounding box center [469, 226] width 939 height 453
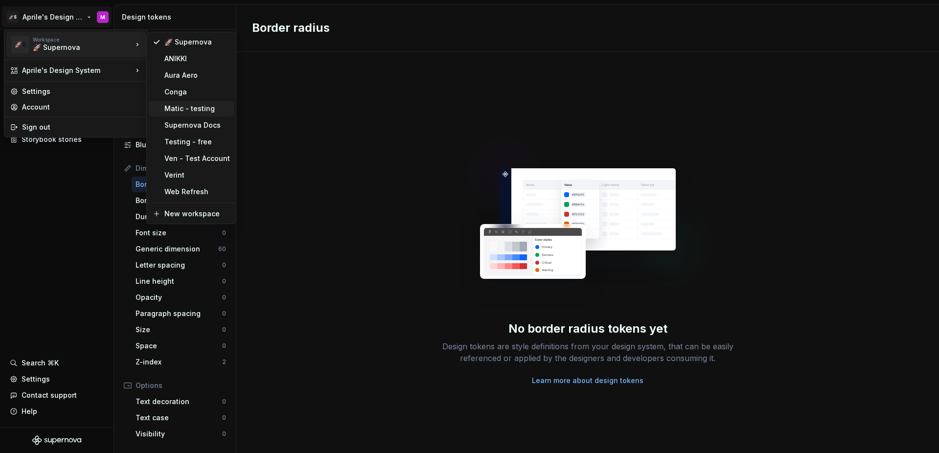
click at [182, 110] on div "Matic - testing" at bounding box center [197, 109] width 66 height 10
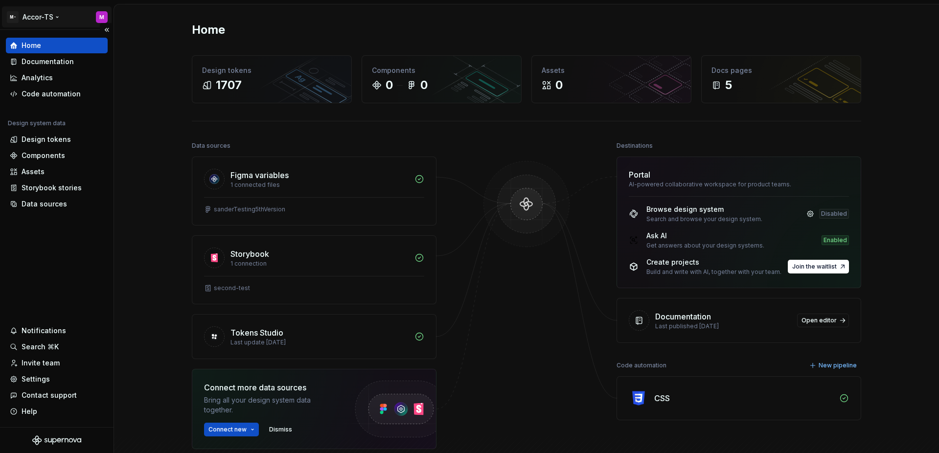
click at [42, 21] on html "M- Accor-TS M Home Documentation Analytics Code automation Design system data D…" at bounding box center [469, 226] width 939 height 453
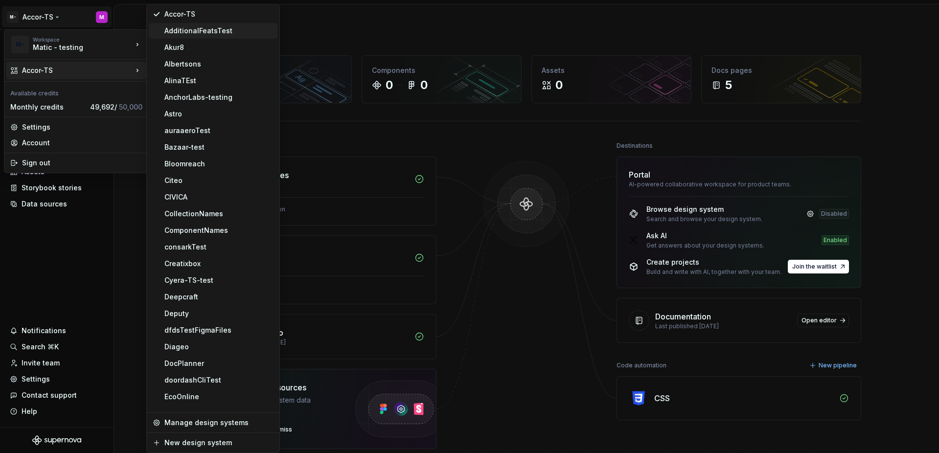
click at [180, 33] on div "AdditionalFeatsTest" at bounding box center [218, 31] width 109 height 10
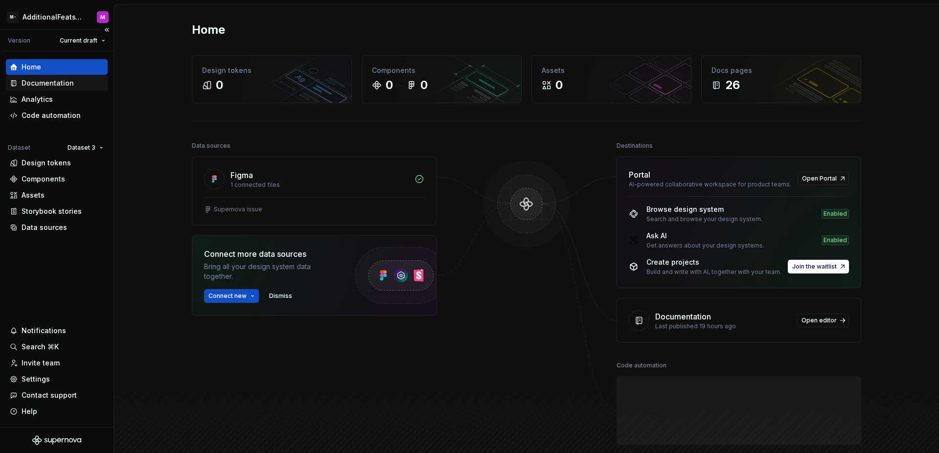
click at [46, 86] on div "Documentation" at bounding box center [48, 83] width 52 height 10
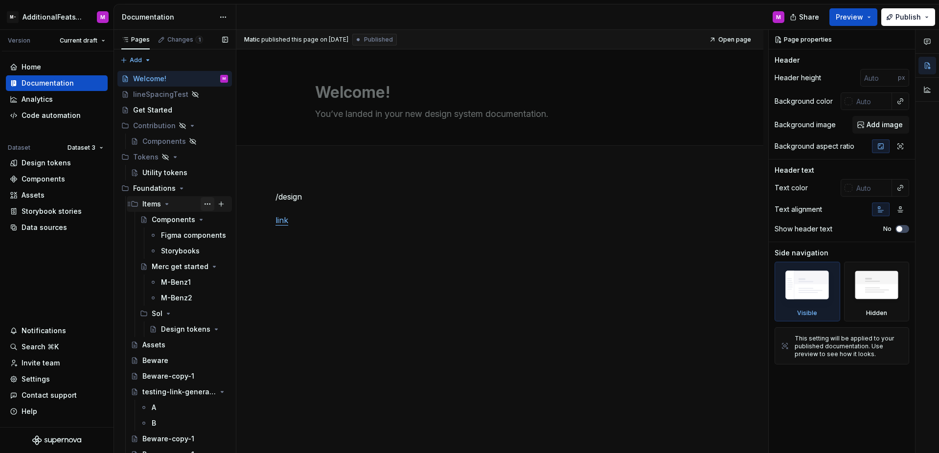
scroll to position [6, 0]
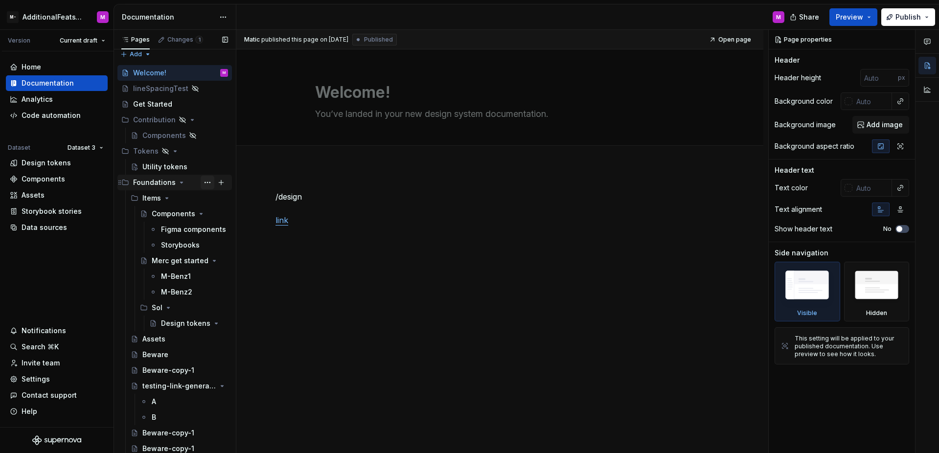
click at [206, 183] on button "Page tree" at bounding box center [208, 183] width 14 height 14
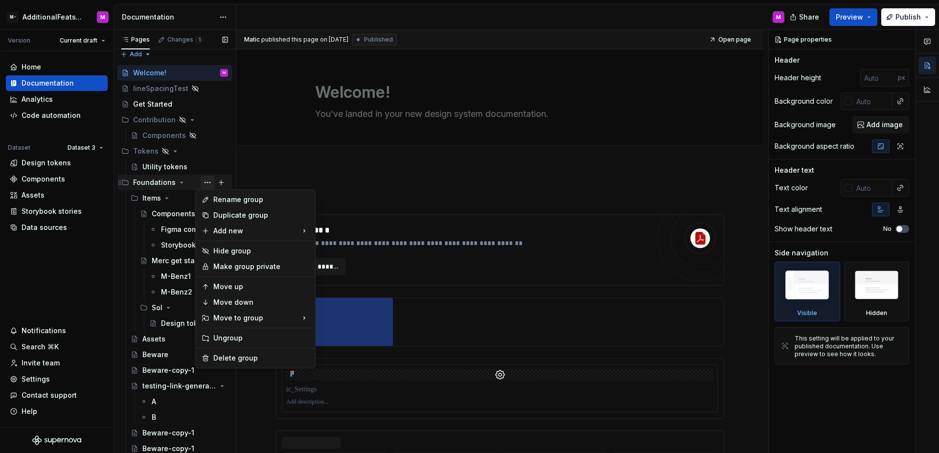
type textarea "*"
click at [328, 233] on div "New page" at bounding box center [357, 234] width 83 height 16
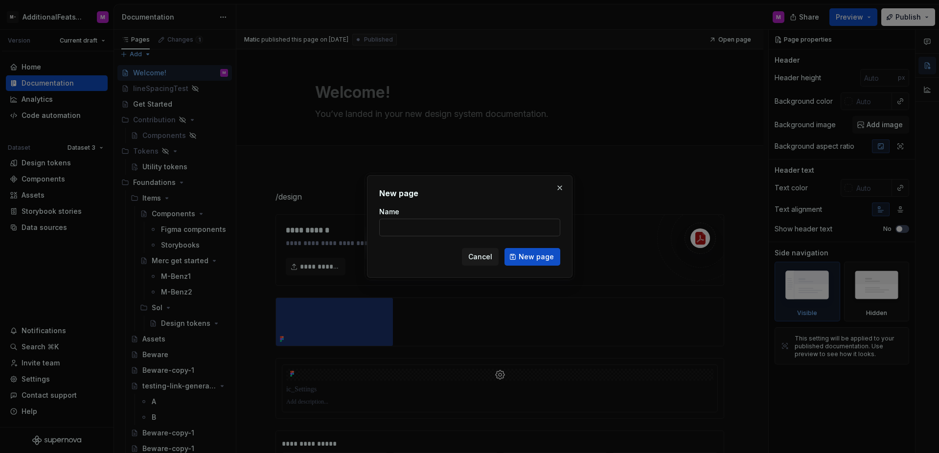
click at [391, 224] on input "Name" at bounding box center [469, 228] width 181 height 18
type input "Excalibur"
click at [508, 257] on button "New page" at bounding box center [532, 257] width 56 height 18
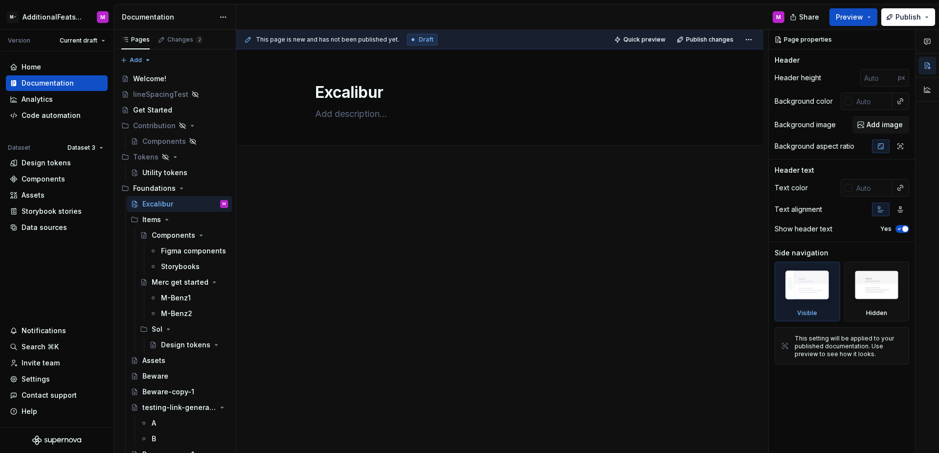
type textarea "*"
click at [302, 184] on div at bounding box center [499, 271] width 527 height 208
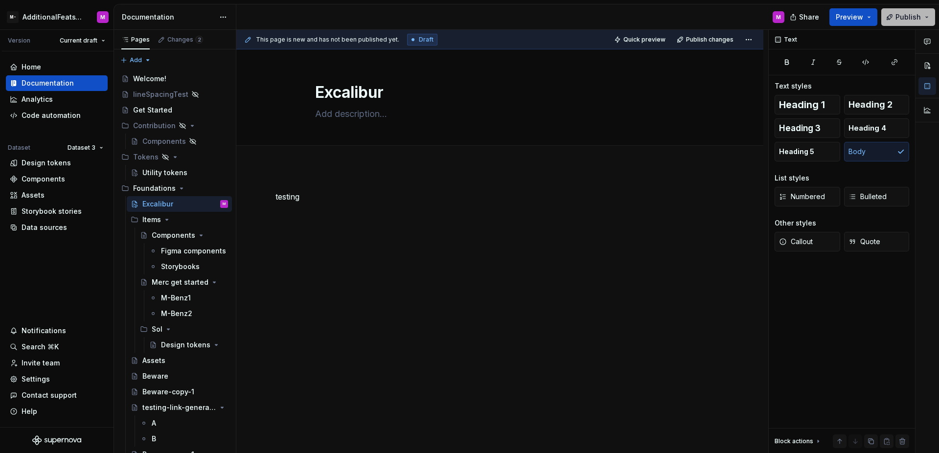
click at [911, 20] on span "Publish" at bounding box center [907, 17] width 25 height 10
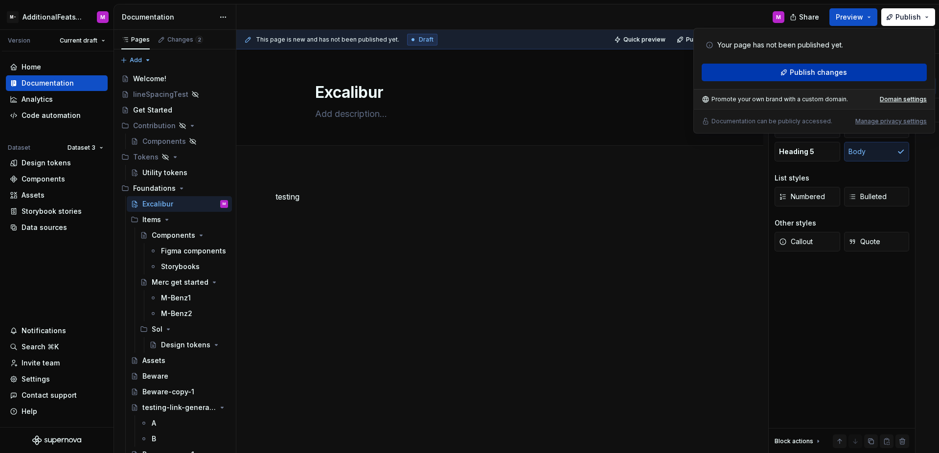
click at [797, 78] on button "Publish changes" at bounding box center [814, 73] width 225 height 18
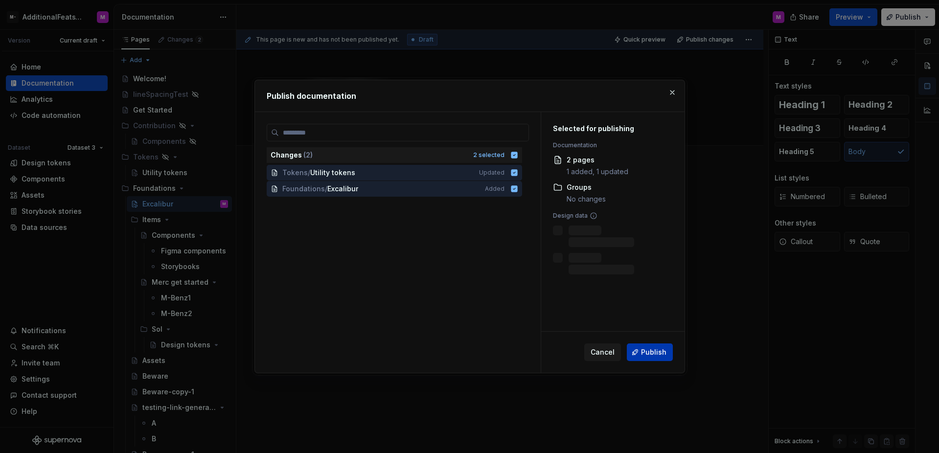
click at [648, 351] on span "Publish" at bounding box center [653, 352] width 25 height 10
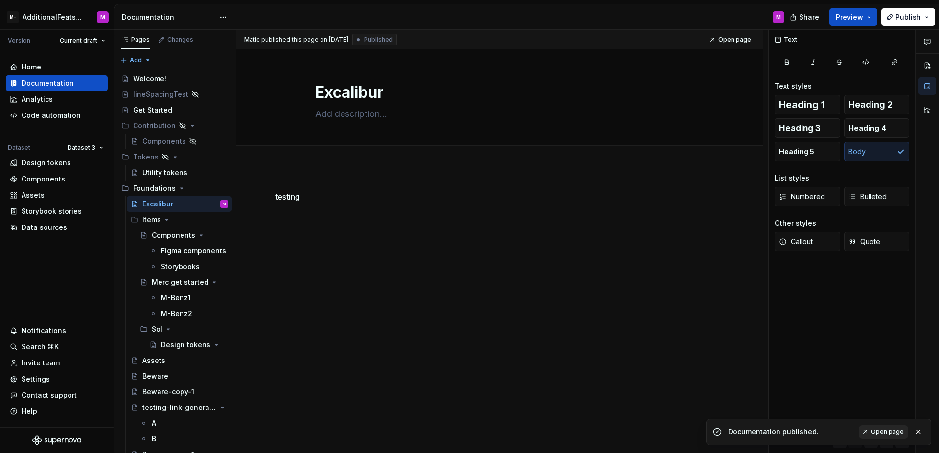
click at [875, 429] on span "Open page" at bounding box center [887, 432] width 33 height 8
click at [908, 19] on span "Publish" at bounding box center [907, 17] width 25 height 10
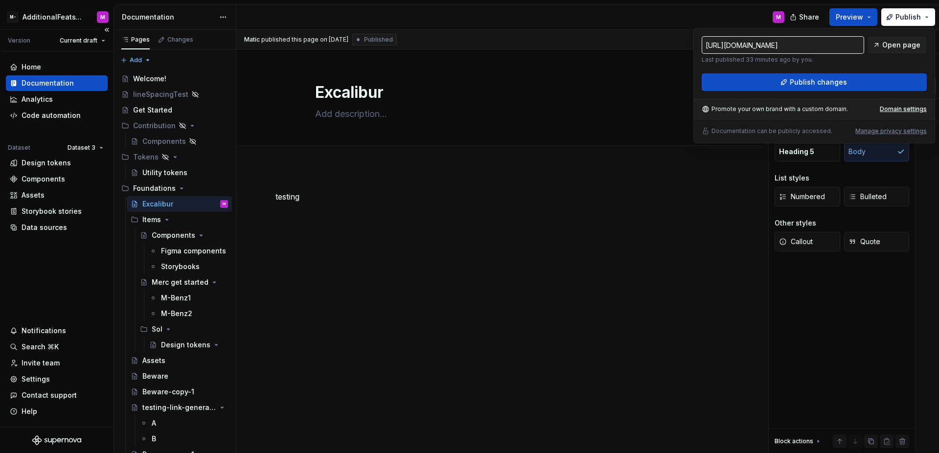
click at [45, 261] on div "Home Documentation Analytics Code automation Dataset Dataset 3 Design tokens Co…" at bounding box center [57, 239] width 114 height 376
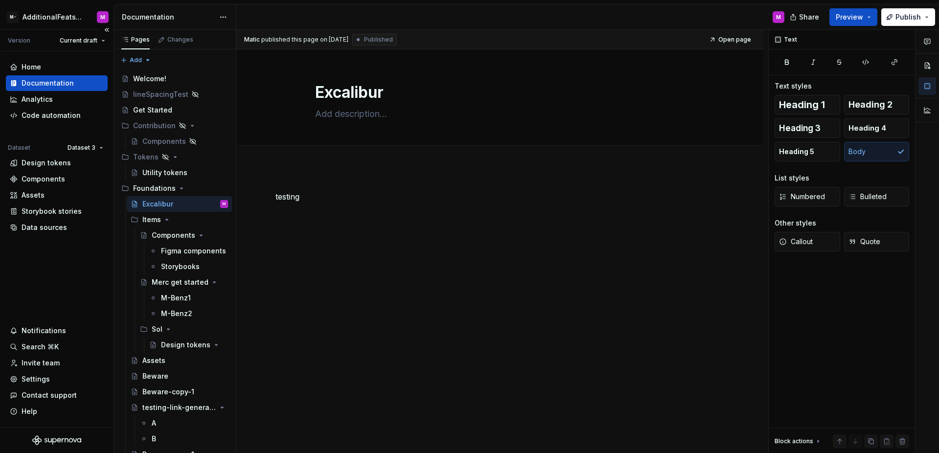
type textarea "*"
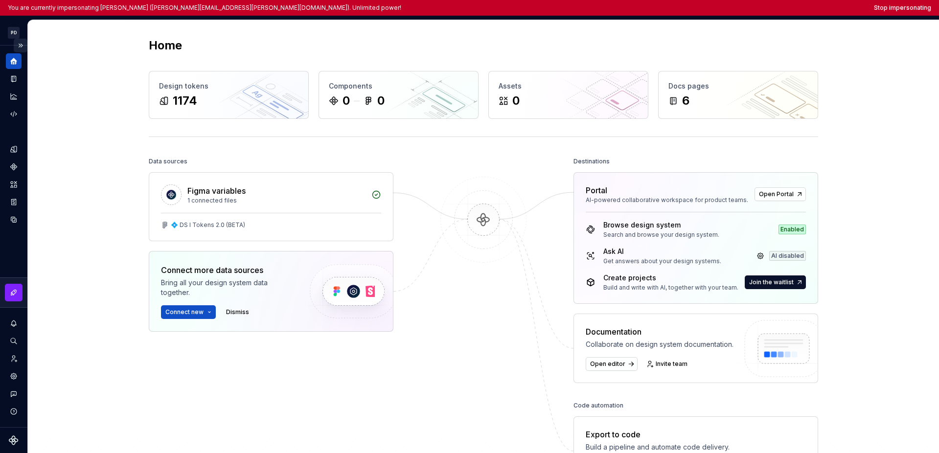
click at [23, 46] on button "Expand sidebar" at bounding box center [21, 46] width 14 height 14
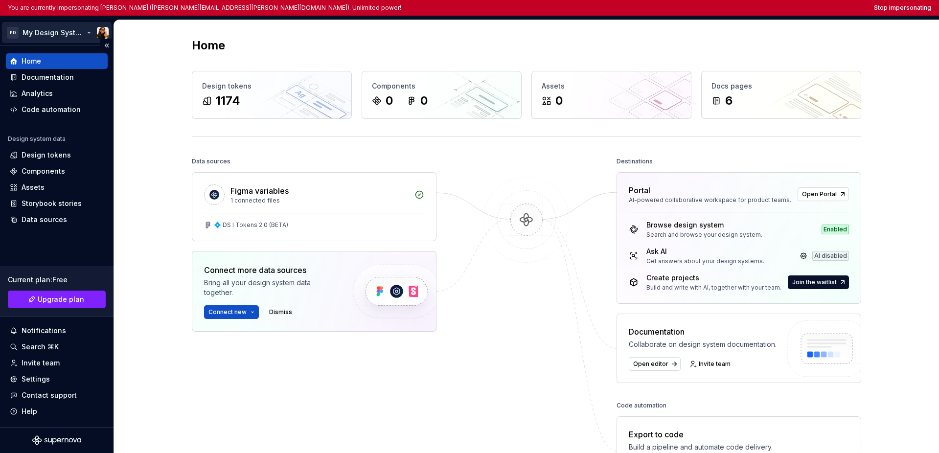
click at [30, 34] on html "You are currently impersonating [PERSON_NAME] ([PERSON_NAME][EMAIL_ADDRESS][PER…" at bounding box center [469, 226] width 939 height 453
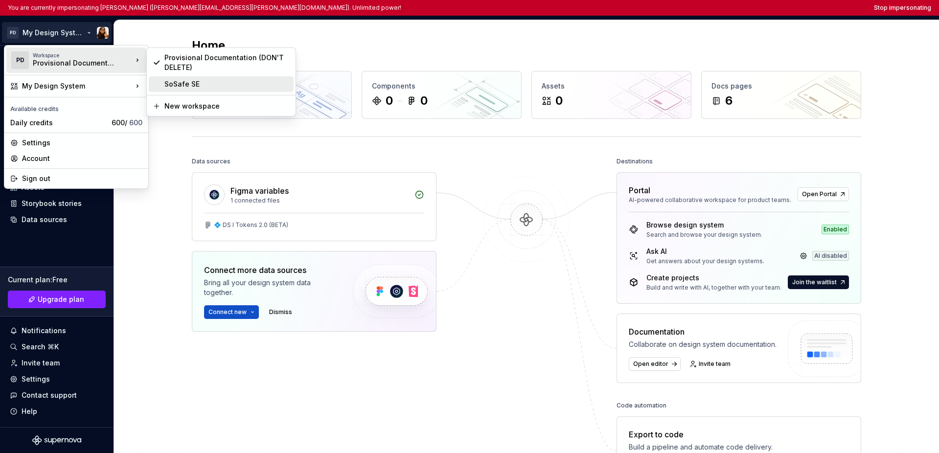
click at [175, 84] on div "SoSafe SE" at bounding box center [226, 84] width 125 height 10
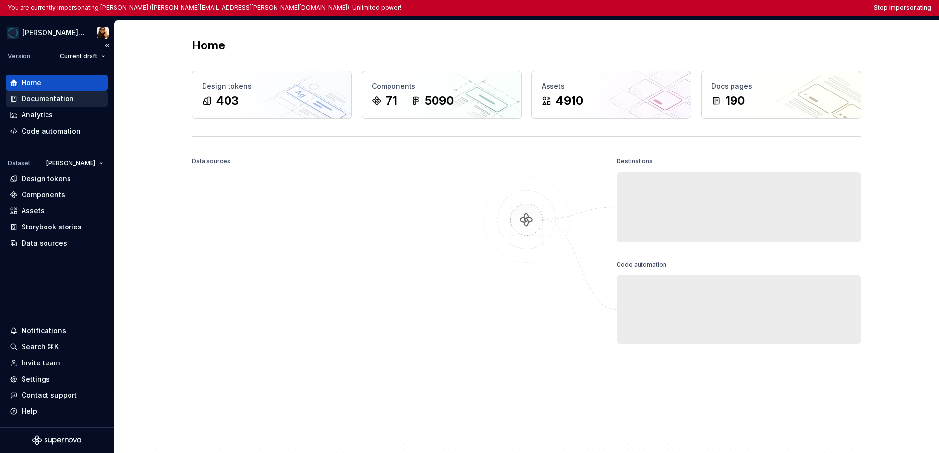
click at [69, 100] on div "Documentation" at bounding box center [48, 99] width 52 height 10
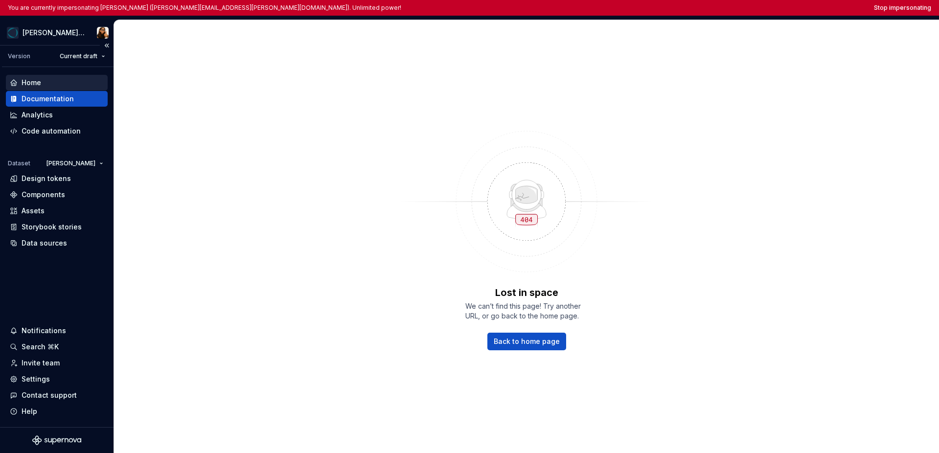
click at [55, 85] on div "Home" at bounding box center [57, 83] width 94 height 10
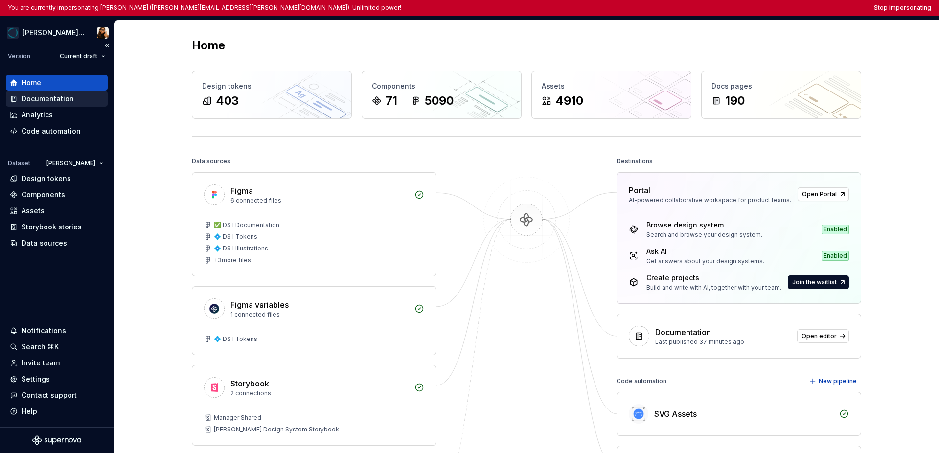
click at [58, 98] on div "Documentation" at bounding box center [48, 99] width 52 height 10
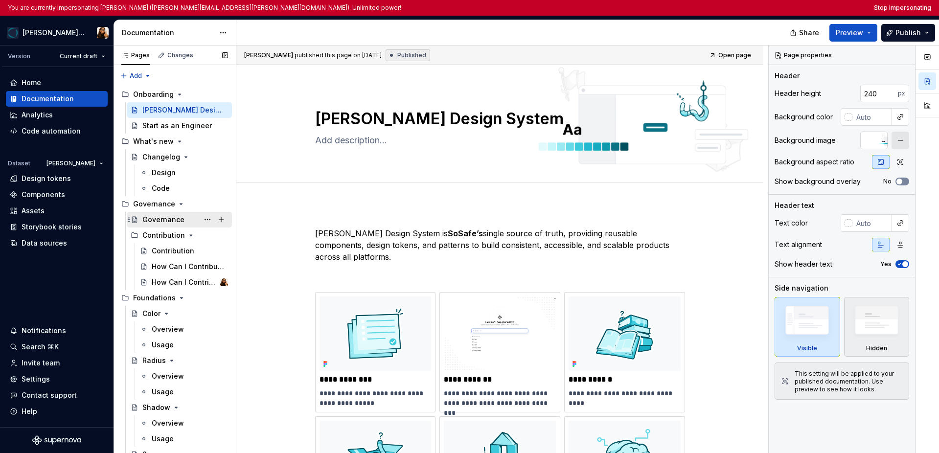
click at [169, 219] on div "Governance" at bounding box center [163, 220] width 42 height 10
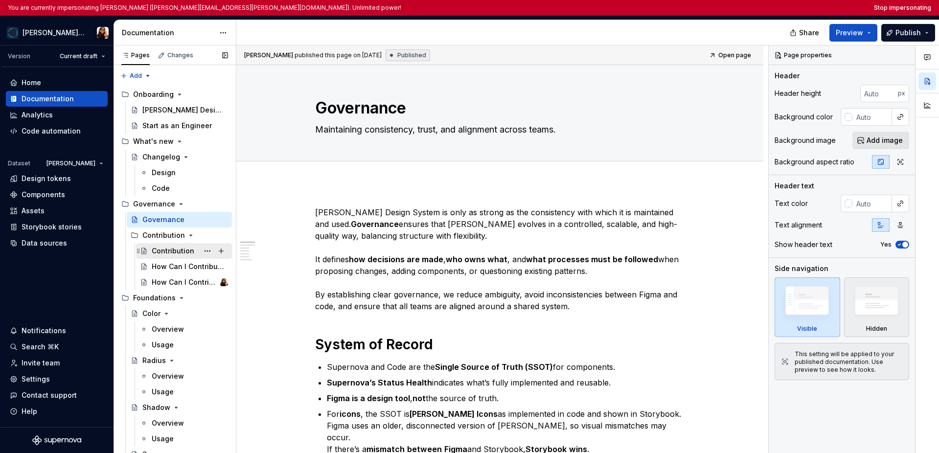
click at [175, 249] on div "Contribution" at bounding box center [173, 251] width 43 height 10
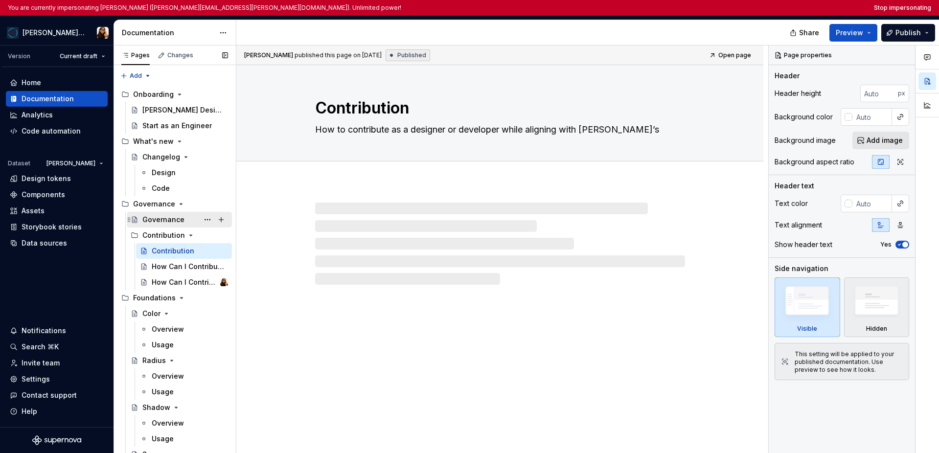
click at [167, 219] on div "Governance" at bounding box center [163, 220] width 42 height 10
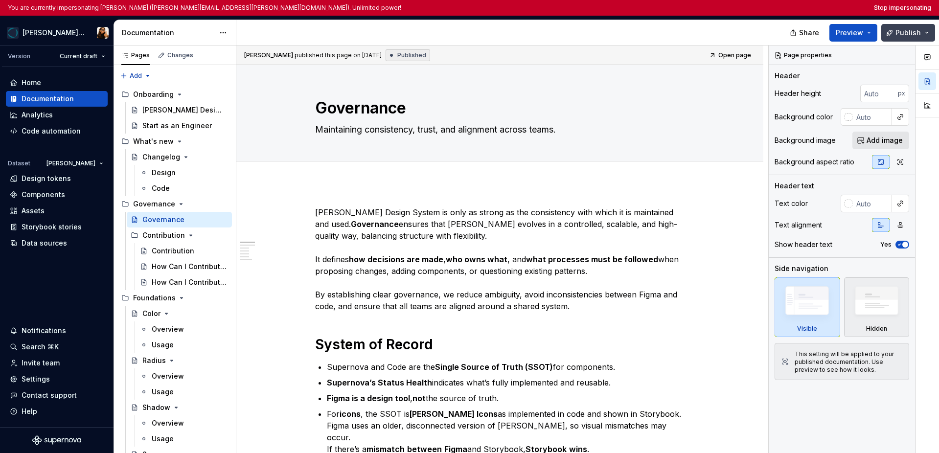
click at [664, 34] on button "Publish" at bounding box center [908, 33] width 54 height 18
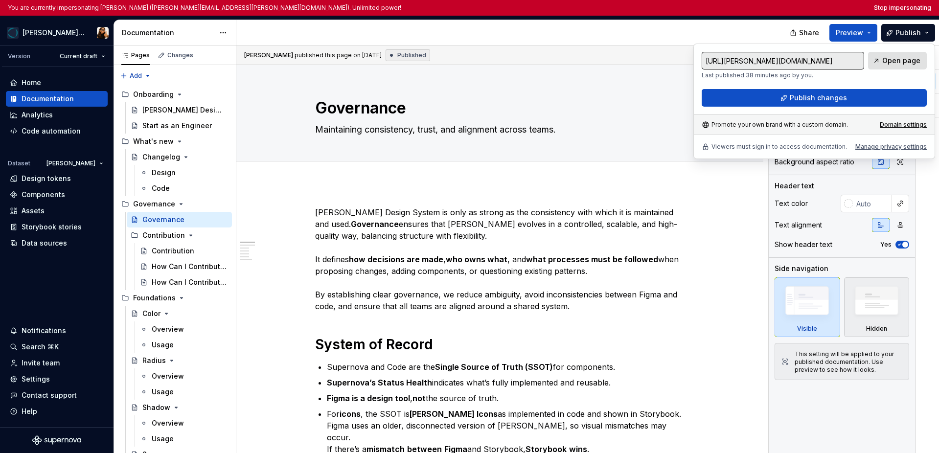
click at [664, 61] on span "Open page" at bounding box center [901, 61] width 38 height 10
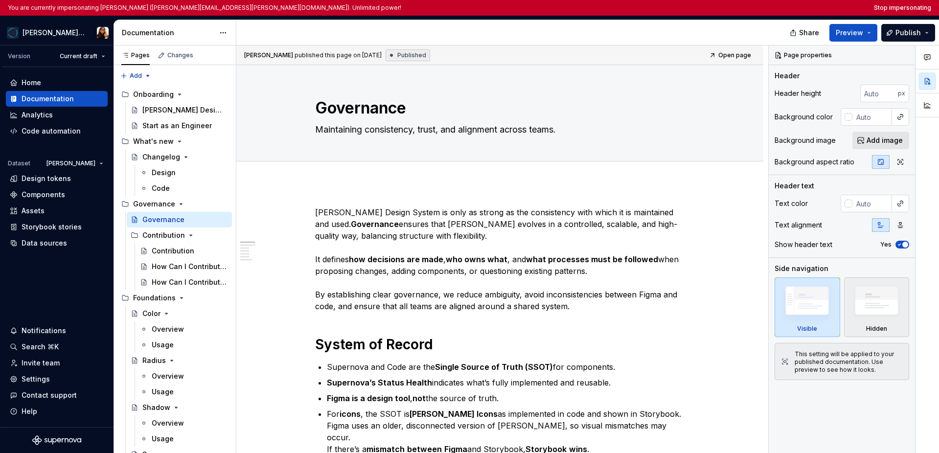
click at [651, 31] on div at bounding box center [514, 32] width 556 height 25
type textarea "*"
click at [38, 376] on div "Settings" at bounding box center [36, 379] width 28 height 10
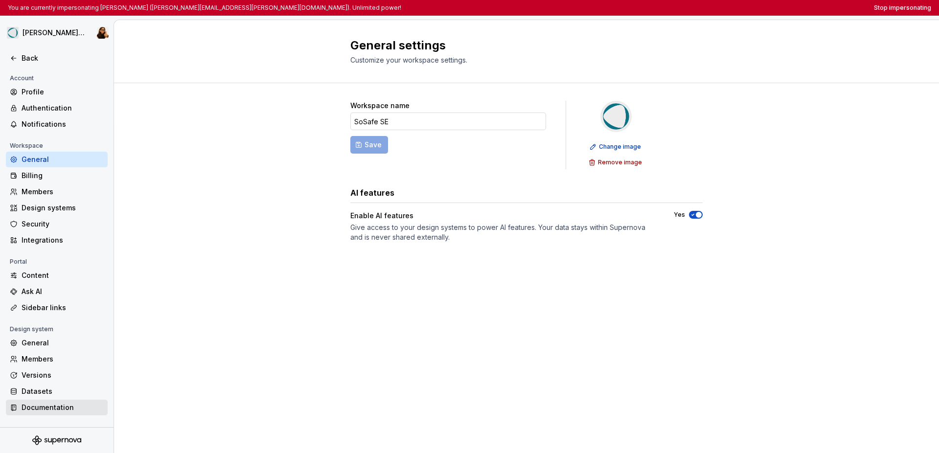
click at [47, 402] on div "Documentation" at bounding box center [57, 408] width 102 height 16
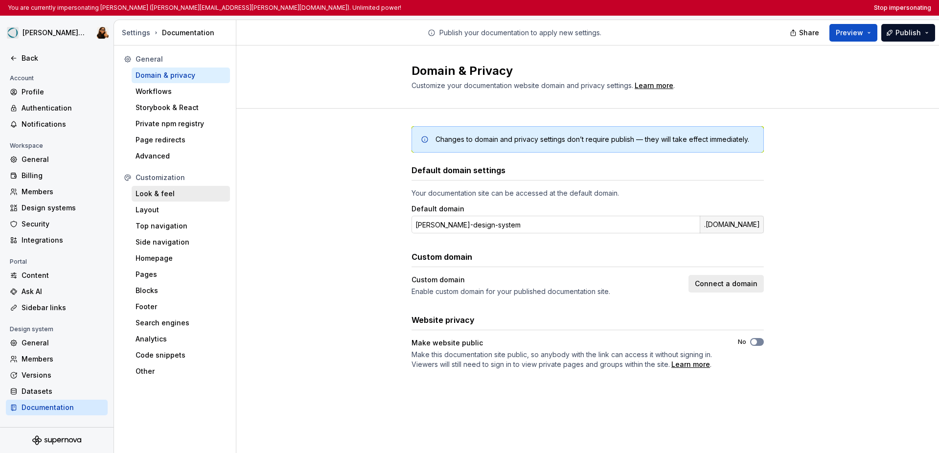
click at [188, 198] on div "Look & feel" at bounding box center [181, 194] width 91 height 10
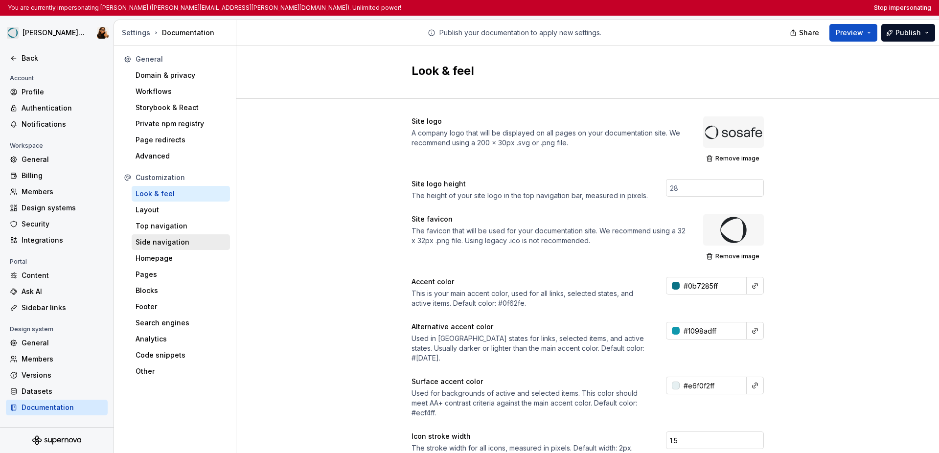
click at [179, 235] on div "Side navigation" at bounding box center [181, 242] width 98 height 16
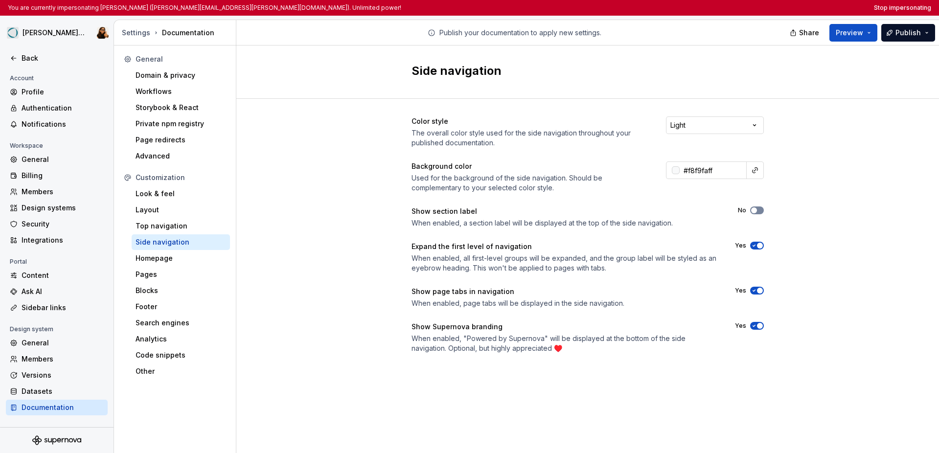
click at [337, 396] on div "Side navigation Color style The overall color style used for the side navigatio…" at bounding box center [587, 250] width 703 height 408
click at [664, 9] on button "Stop impersonating" at bounding box center [902, 8] width 57 height 8
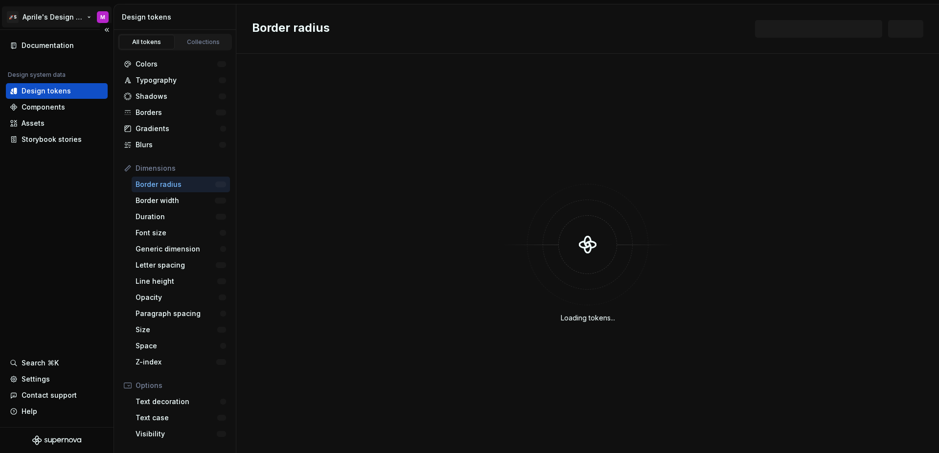
click at [54, 19] on html "🚀S Aprile's Design System M Documentation Design system data Design tokens Comp…" at bounding box center [469, 226] width 939 height 453
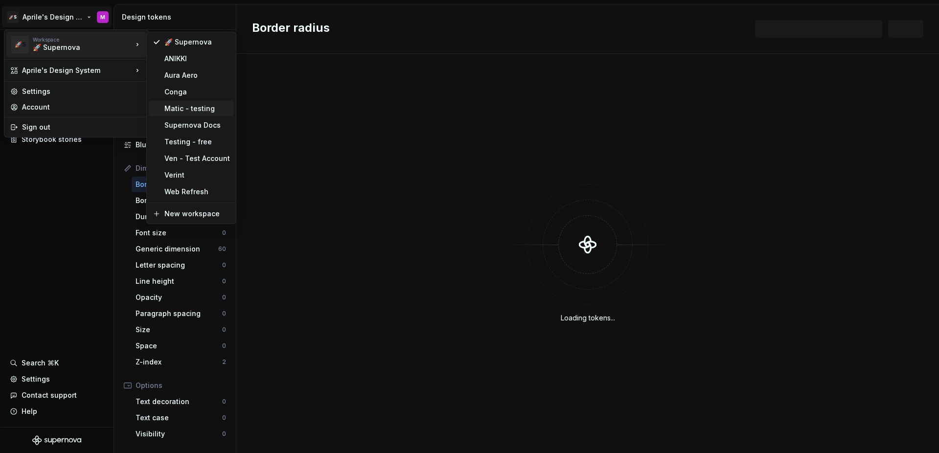
click at [201, 114] on div "Matic - testing" at bounding box center [191, 109] width 85 height 16
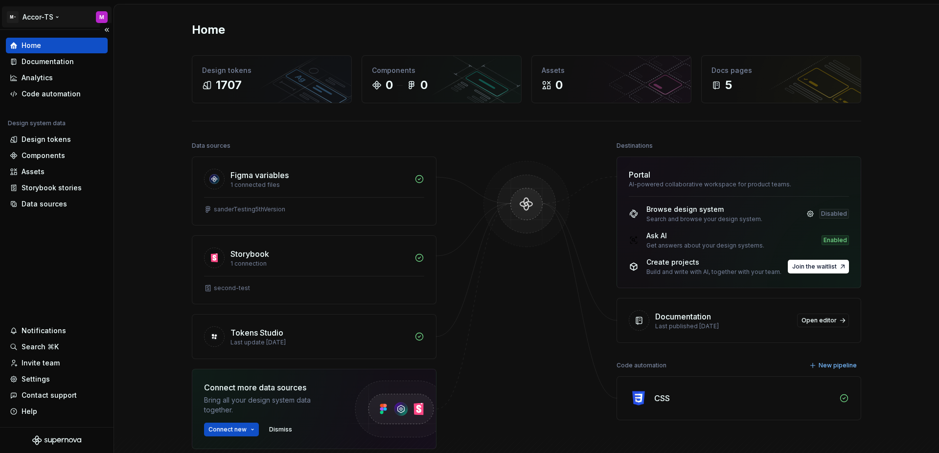
click at [46, 7] on html "M- Accor-TS M Home Documentation Analytics Code automation Design system data D…" at bounding box center [469, 226] width 939 height 453
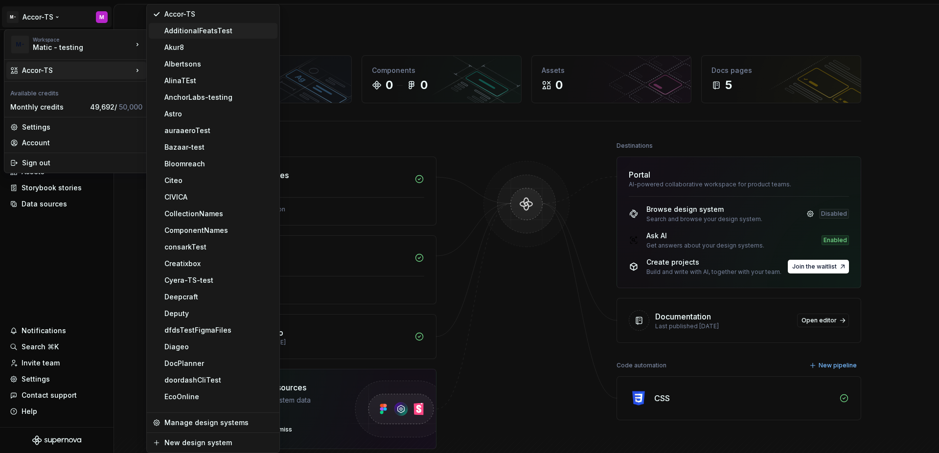
click at [183, 34] on div "AdditionalFeatsTest" at bounding box center [218, 31] width 109 height 10
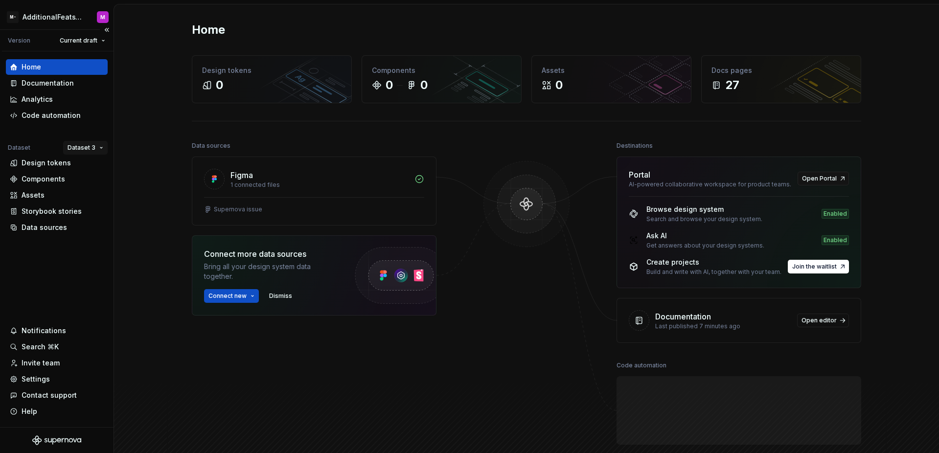
click at [91, 143] on html "M- AdditionalFeatsTest M Version Current draft Home Documentation Analytics Cod…" at bounding box center [469, 226] width 939 height 453
click at [97, 161] on div "Dataset 1" at bounding box center [108, 167] width 83 height 16
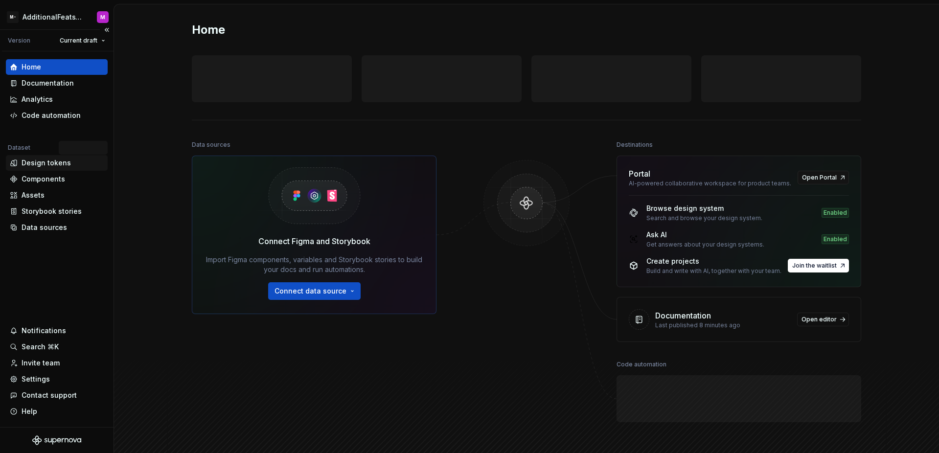
click at [78, 164] on div "Design tokens" at bounding box center [57, 163] width 94 height 10
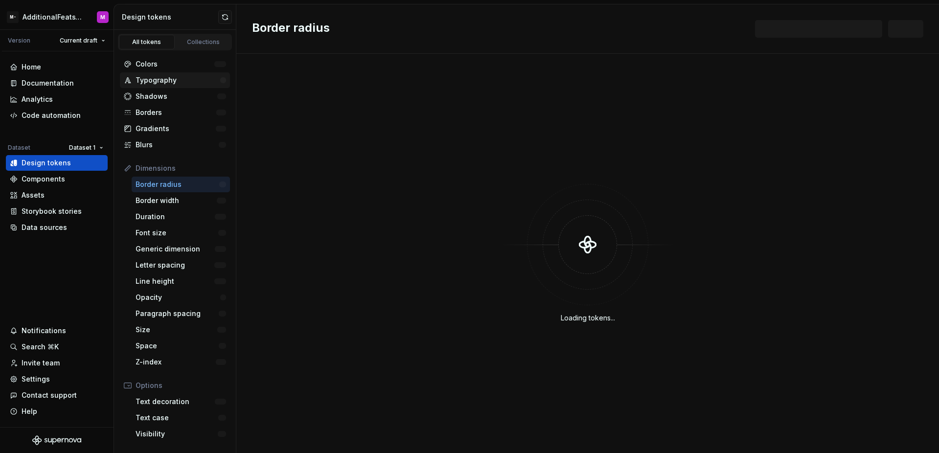
click at [212, 84] on div "Typography" at bounding box center [178, 80] width 85 height 10
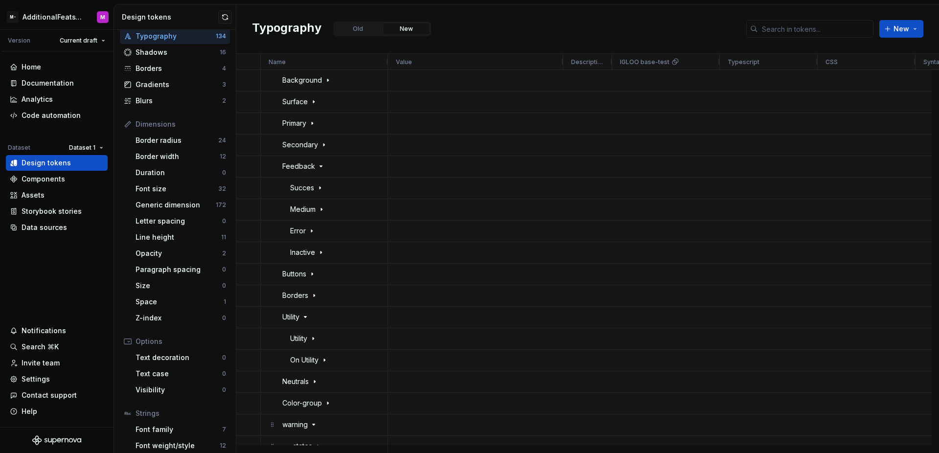
scroll to position [83, 0]
